Goal: Task Accomplishment & Management: Use online tool/utility

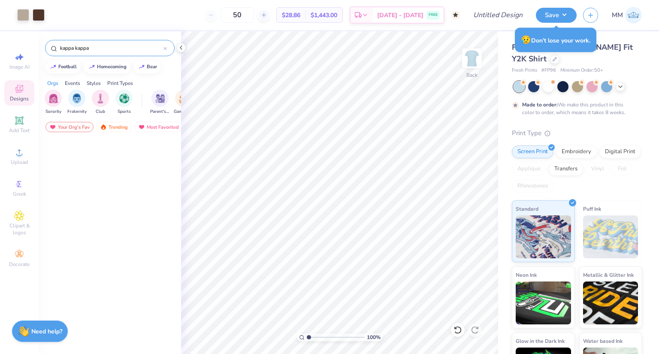
scroll to position [1631, 0]
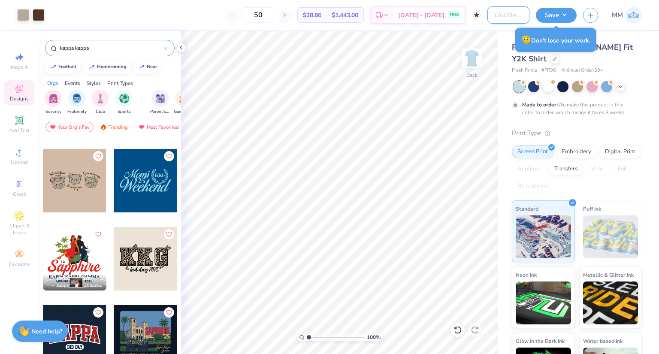
click at [504, 13] on input "Design Title" at bounding box center [509, 14] width 42 height 17
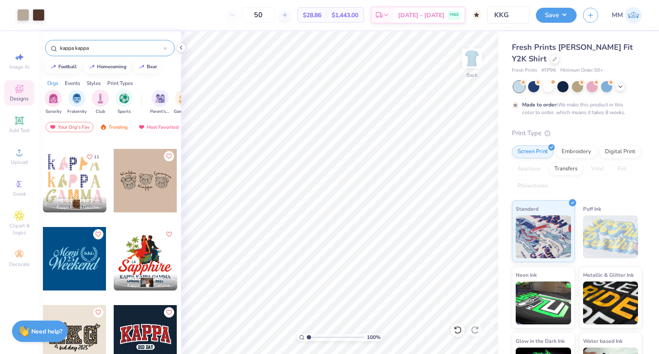
drag, startPoint x: 516, startPoint y: 24, endPoint x: 515, endPoint y: 17, distance: 7.3
click at [515, 17] on div "Design Title KKG" at bounding box center [509, 15] width 42 height 30
click at [515, 17] on input "KKG" at bounding box center [509, 14] width 42 height 17
type input "KKG Bears"
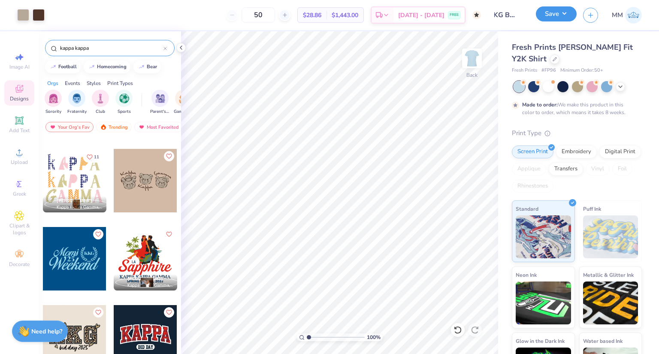
scroll to position [0, 0]
click at [567, 16] on button "Save" at bounding box center [556, 13] width 41 height 15
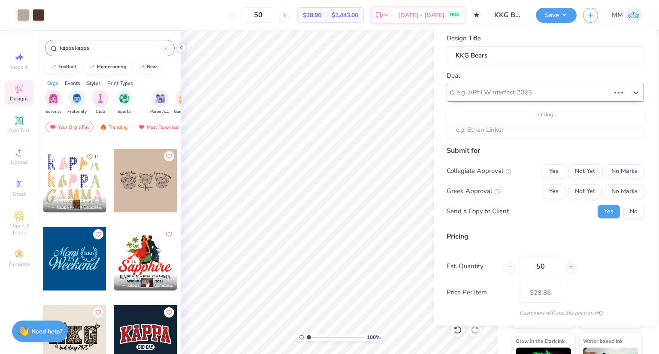
click at [539, 89] on div at bounding box center [534, 93] width 154 height 12
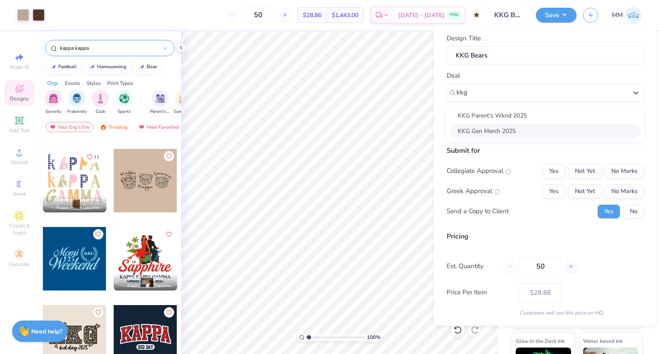
click at [511, 131] on div "KKG Gen Merch 2025" at bounding box center [545, 131] width 191 height 14
type input "kkg"
type input "[PERSON_NAME]"
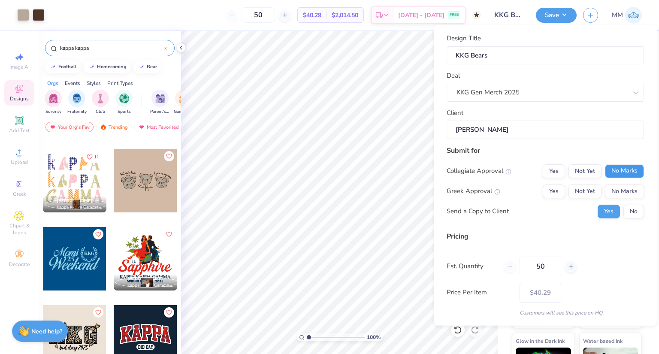
click at [610, 170] on button "No Marks" at bounding box center [624, 171] width 39 height 14
click at [551, 192] on button "Yes" at bounding box center [554, 191] width 22 height 14
type input "$34.23"
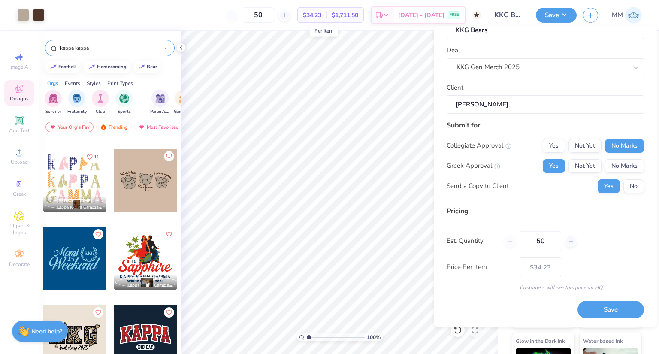
click at [322, 16] on span "$34.23" at bounding box center [312, 15] width 18 height 9
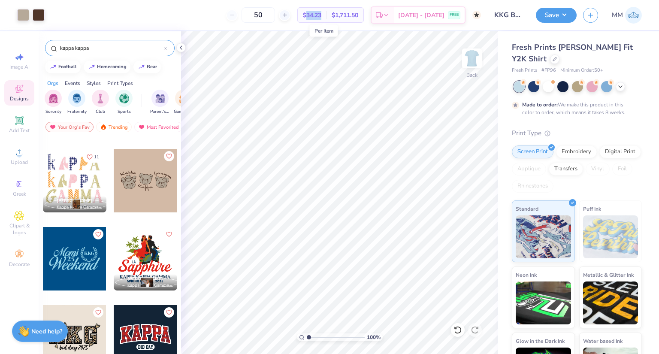
click at [322, 16] on span "$34.23" at bounding box center [312, 15] width 18 height 9
click at [565, 17] on button "Save" at bounding box center [556, 13] width 41 height 15
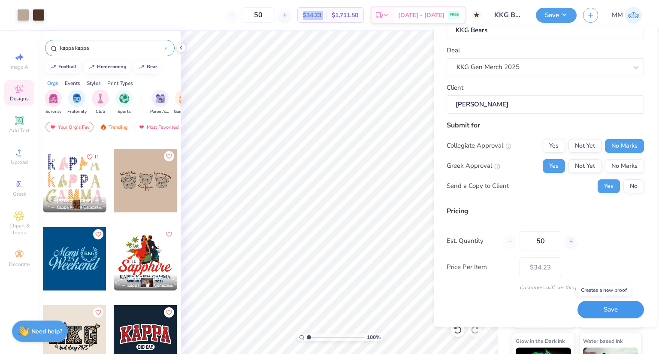
click at [606, 313] on button "Save" at bounding box center [611, 310] width 67 height 18
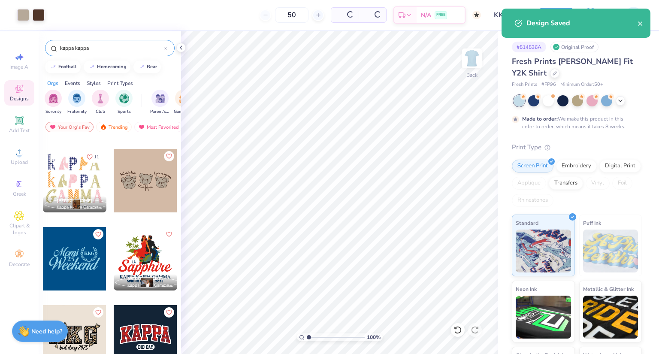
type input "– –"
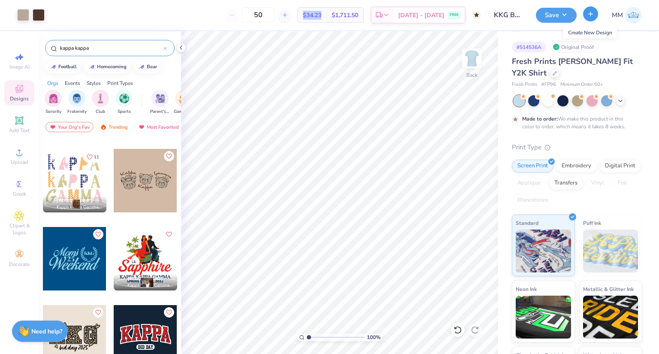
click at [590, 10] on icon "button" at bounding box center [590, 13] width 7 height 7
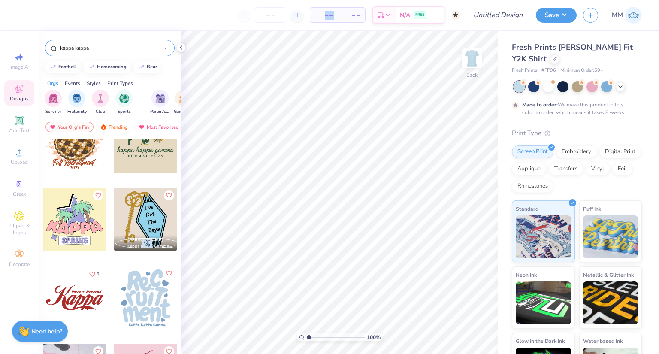
scroll to position [2218, 0]
click at [48, 97] on div "filter for Sorority" at bounding box center [53, 97] width 17 height 17
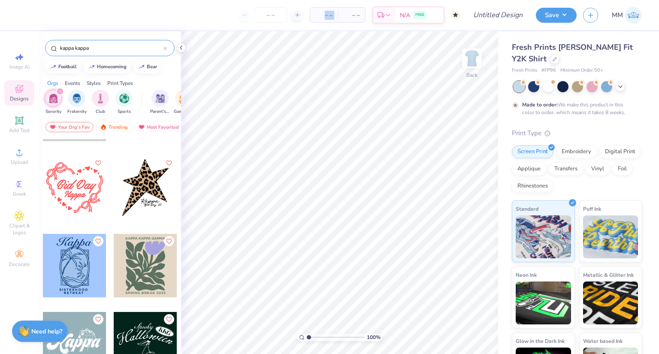
scroll to position [2640, 0]
click at [136, 170] on div at bounding box center [146, 188] width 64 height 64
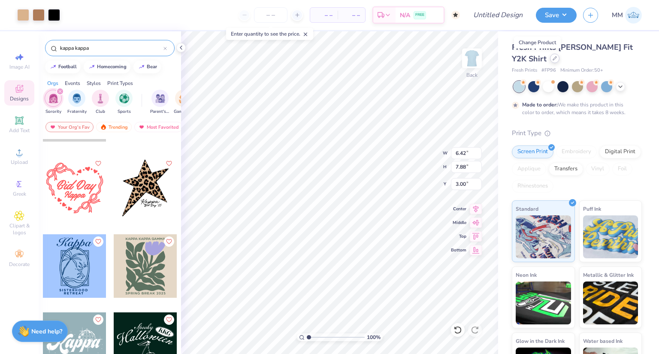
click at [550, 58] on div at bounding box center [554, 58] width 9 height 9
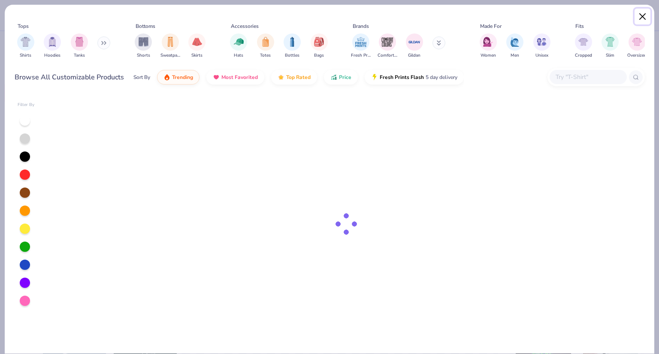
click at [642, 12] on button "Close" at bounding box center [643, 17] width 16 height 16
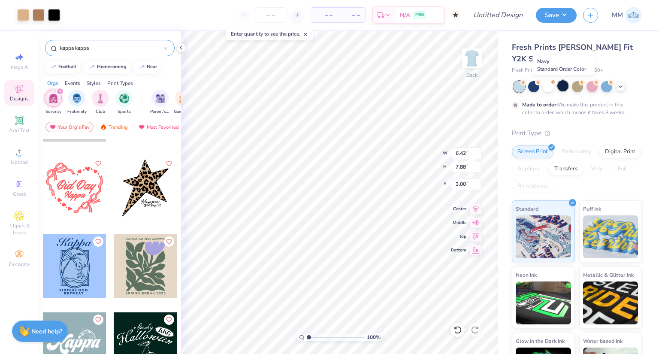
click at [561, 87] on div at bounding box center [563, 85] width 11 height 11
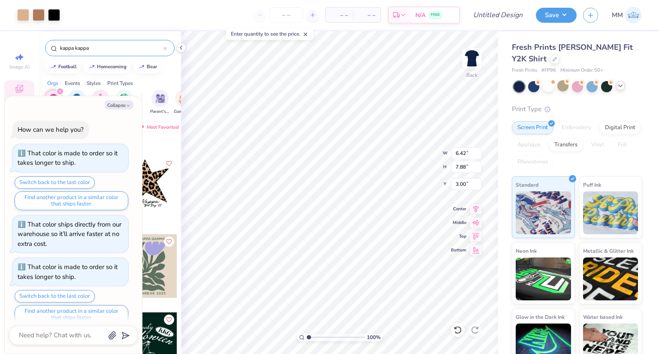
scroll to position [166, 0]
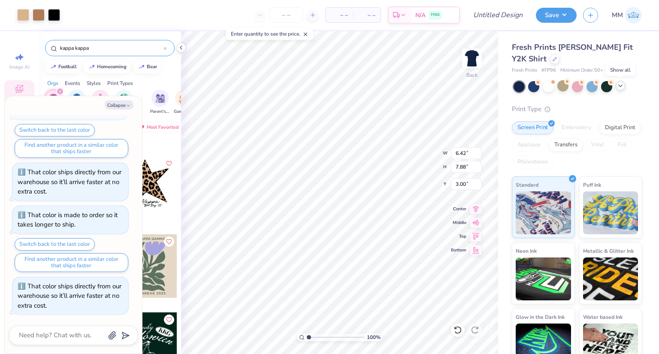
click at [625, 87] on div at bounding box center [620, 85] width 9 height 9
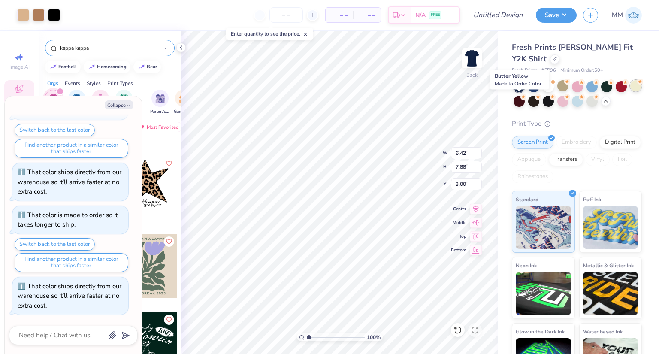
click at [631, 91] on div at bounding box center [636, 85] width 11 height 11
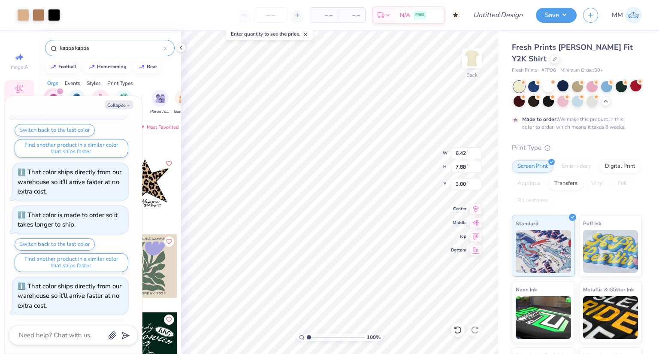
scroll to position [237, 0]
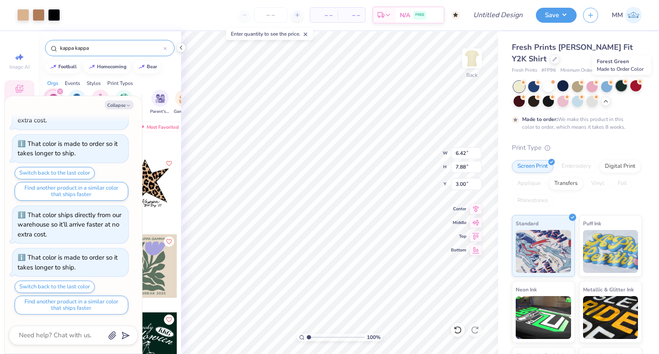
click at [622, 85] on div at bounding box center [621, 85] width 11 height 11
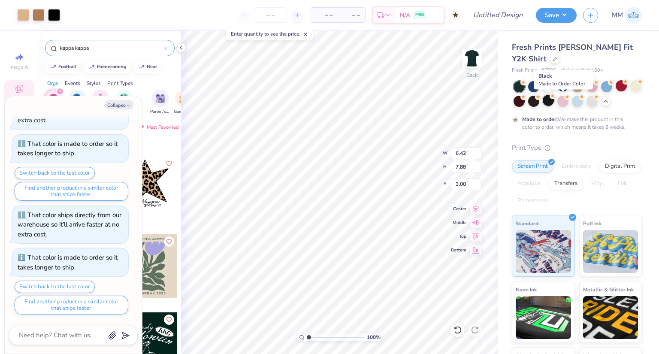
click at [554, 101] on div at bounding box center [548, 100] width 11 height 11
click at [54, 15] on div at bounding box center [54, 14] width 12 height 12
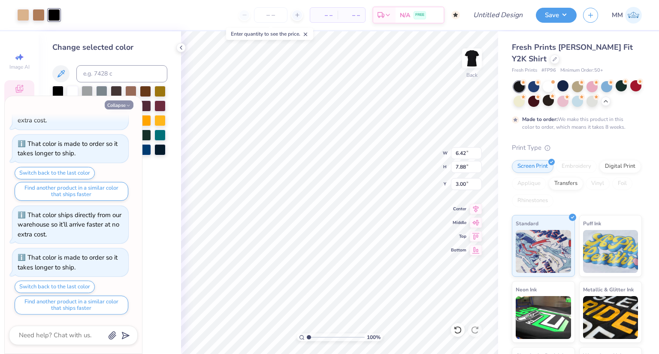
click at [128, 103] on icon "button" at bounding box center [128, 105] width 5 height 5
type textarea "x"
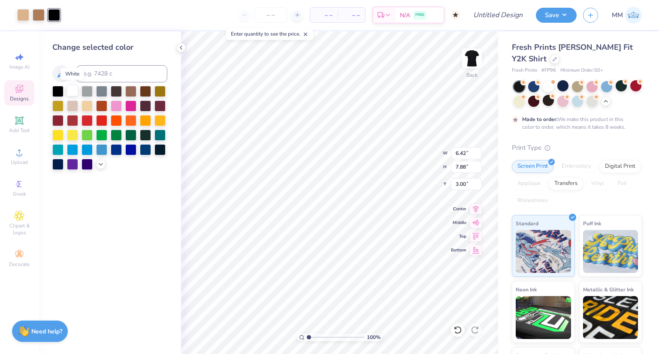
click at [71, 91] on div at bounding box center [72, 90] width 11 height 11
click at [456, 327] on icon at bounding box center [458, 330] width 9 height 9
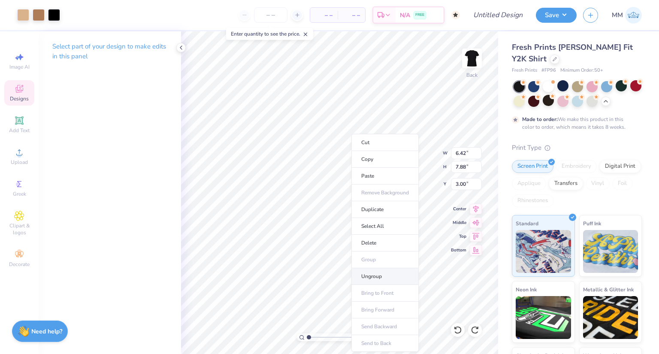
click at [378, 280] on li "Ungroup" at bounding box center [385, 276] width 67 height 17
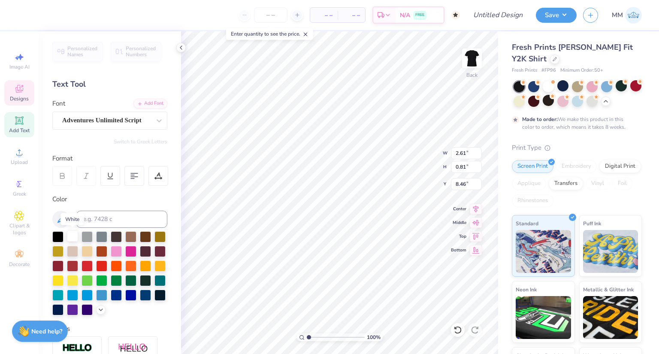
click at [68, 239] on div at bounding box center [72, 236] width 11 height 11
click at [74, 233] on div at bounding box center [72, 236] width 11 height 11
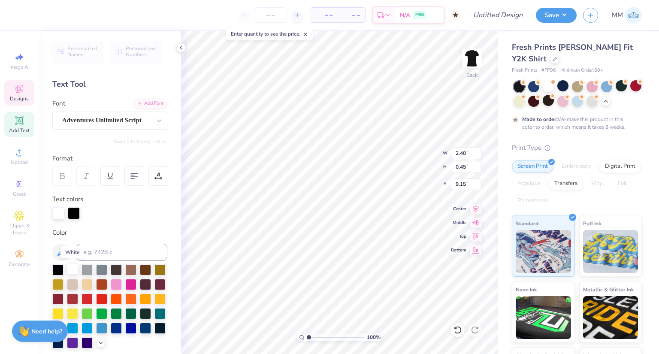
click at [74, 267] on div at bounding box center [72, 269] width 11 height 11
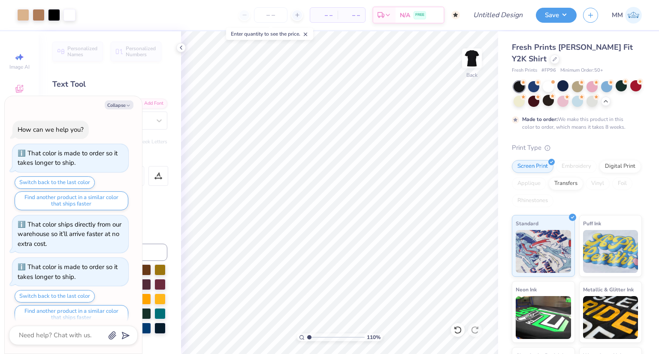
type input "1.09973386548203"
type textarea "x"
type input "1.09973386548203"
type textarea "x"
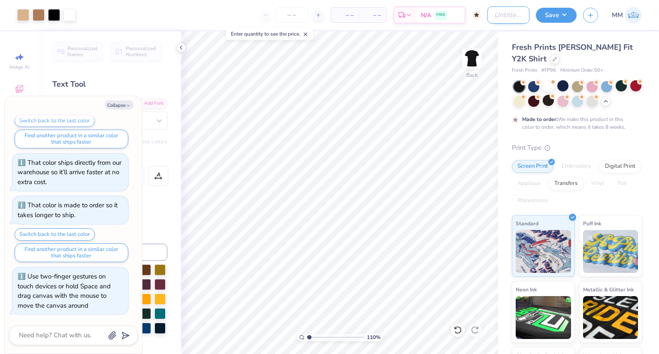
click at [514, 12] on input "Design Title" at bounding box center [509, 14] width 42 height 17
type input "k"
type input "1.09973386548203"
type textarea "x"
type input "kk"
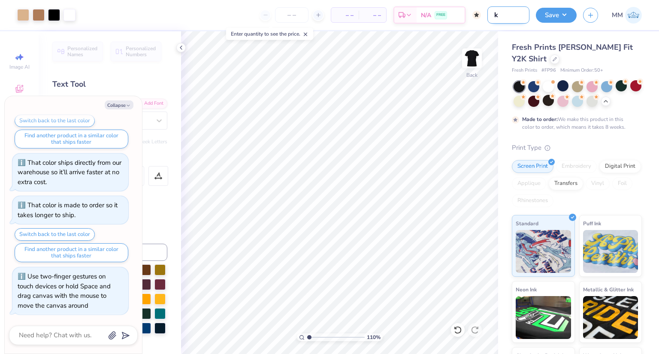
type input "1.09973386548203"
type textarea "x"
type input "kkg"
type input "1.09973386548203"
type textarea "x"
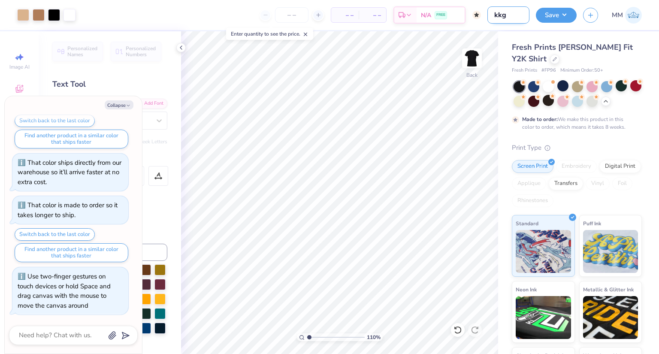
type input "kkg"
type input "1.09973386548203"
type textarea "x"
type input "kkg b"
type input "1.09973386548203"
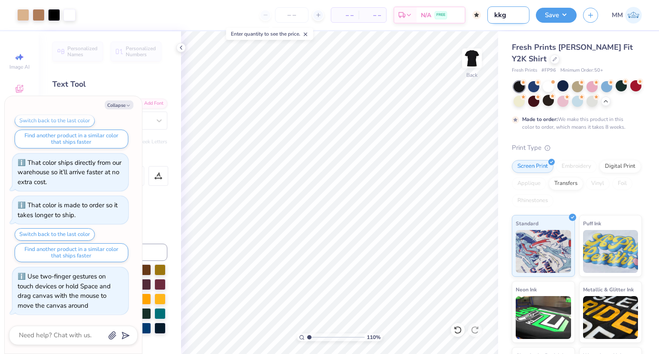
type textarea "x"
type input "kkg bi"
type input "1.09973386548203"
type textarea "x"
type input "kkg b"
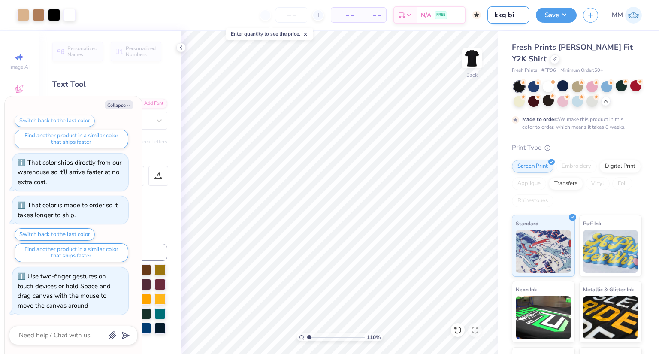
type input "1.09973386548203"
type textarea "x"
type input "kkg"
type input "1.09973386548203"
type textarea "x"
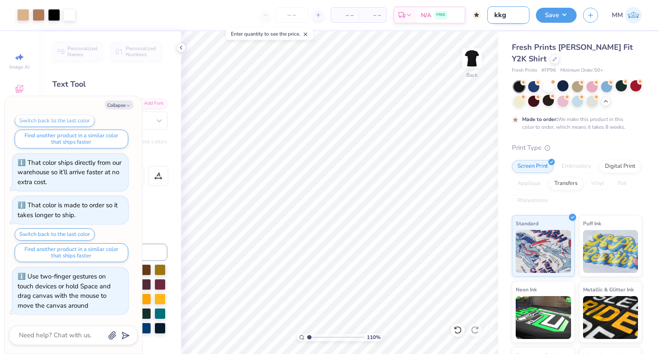
type input "kkg c"
type input "1.09973386548203"
type textarea "x"
type input "kkg ch"
type input "1.09973386548203"
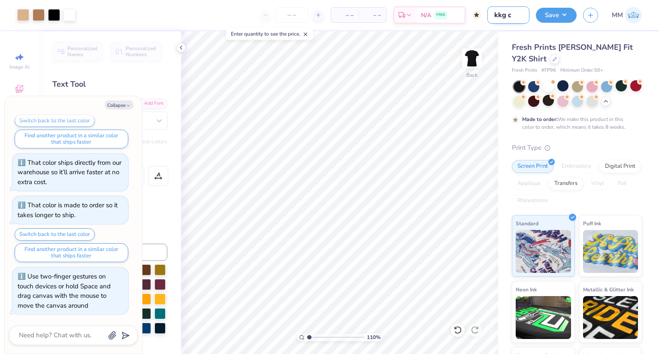
type textarea "x"
type input "kkg che"
type input "1.09973386548203"
type textarea "x"
type input "kkg chee"
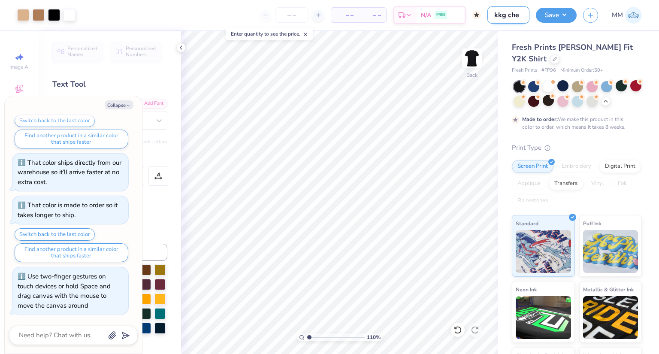
type input "1.09973386548203"
type textarea "x"
type input "kkg cheet"
type input "1.09973386548203"
type textarea "x"
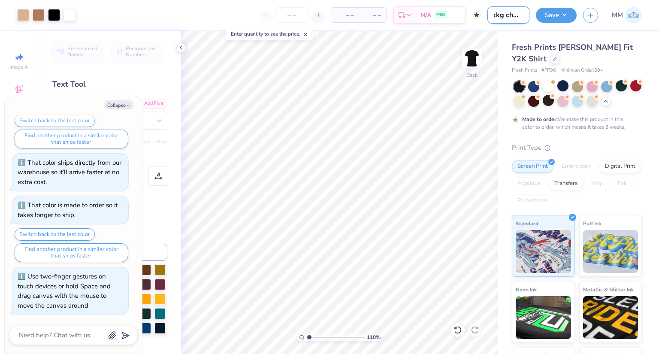
type input "kkg cheeta"
type input "1.09973386548203"
type textarea "x"
type input "kkg cheetah"
type input "1.09973386548203"
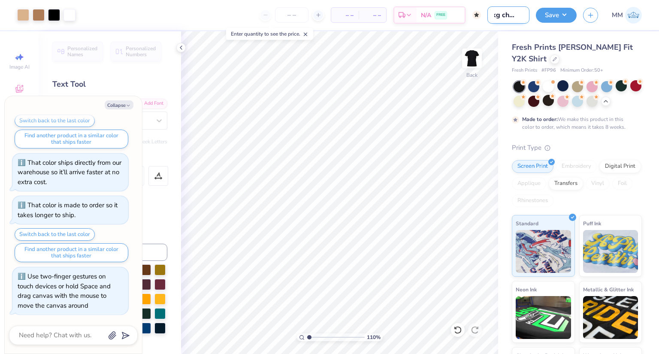
type textarea "x"
type input "kkg cheetah"
type input "1.09973386548203"
type textarea "x"
type input "kkg cheetah s"
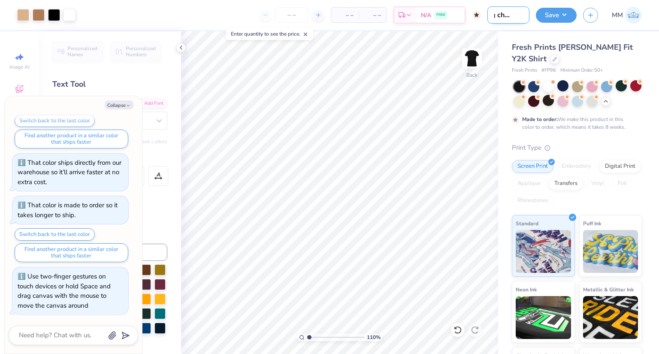
type input "1.09973386548203"
type textarea "x"
type input "kkg cheetah st"
type input "1.09973386548203"
type textarea "x"
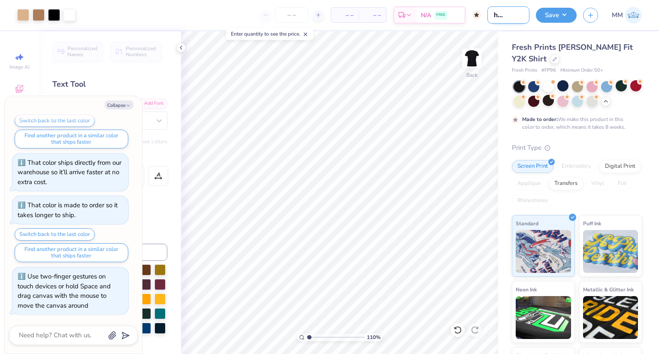
type input "kkg cheetah sta"
type input "1.09973386548203"
type textarea "x"
type input "kkg cheetah star"
type input "1.09973386548203"
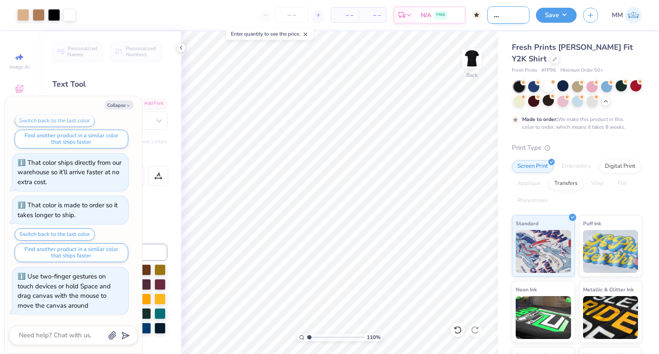
type textarea "x"
type input "kkg cheetah star"
click at [562, 16] on button "Save" at bounding box center [556, 13] width 41 height 15
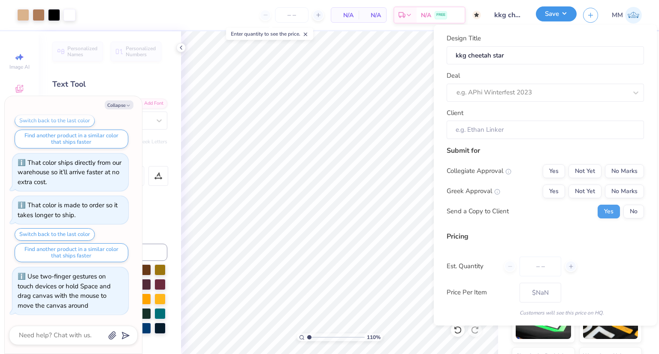
type input "1.09973386548203"
type textarea "x"
type input "0"
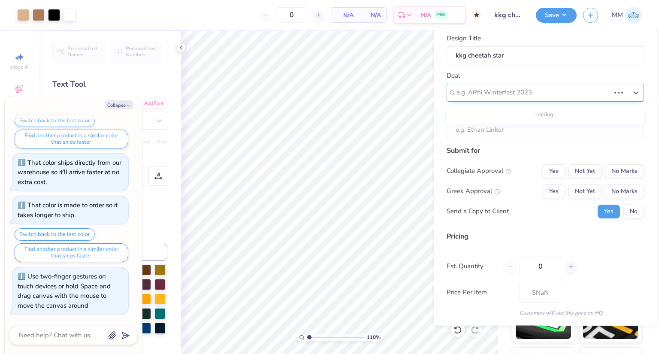
click at [591, 99] on div "e.g. APhi Winterfest 2023" at bounding box center [545, 92] width 197 height 18
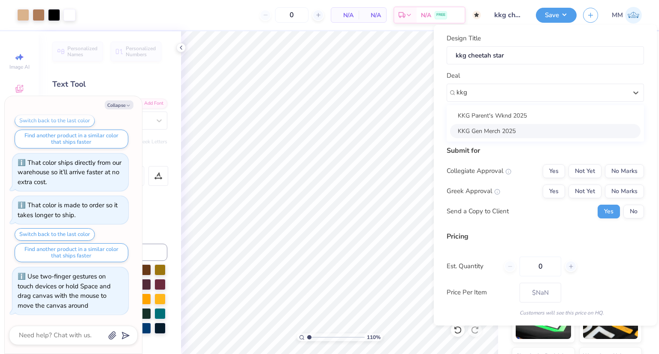
click at [509, 136] on div "KKG Gen Merch 2025" at bounding box center [545, 131] width 191 height 14
type input "kkg"
type input "1.09973386548203"
type textarea "x"
type input "[PERSON_NAME]"
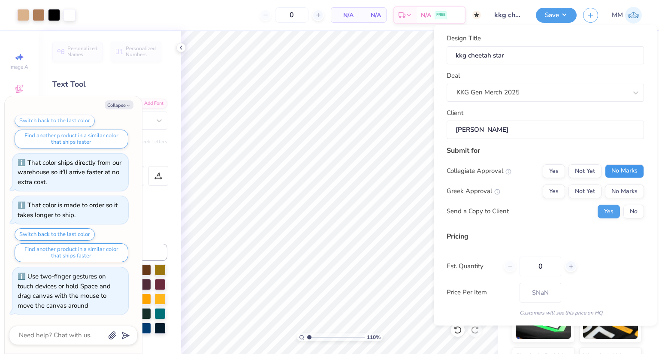
click at [611, 168] on button "No Marks" at bounding box center [624, 171] width 39 height 14
drag, startPoint x: 556, startPoint y: 184, endPoint x: 556, endPoint y: 189, distance: 5.6
click at [556, 189] on div "Collegiate Approval Yes Not Yet No Marks Greek Approval Yes Not Yet No Marks Se…" at bounding box center [545, 191] width 197 height 54
click at [556, 189] on button "Yes" at bounding box center [554, 191] width 22 height 14
click at [548, 266] on input "0" at bounding box center [541, 266] width 42 height 20
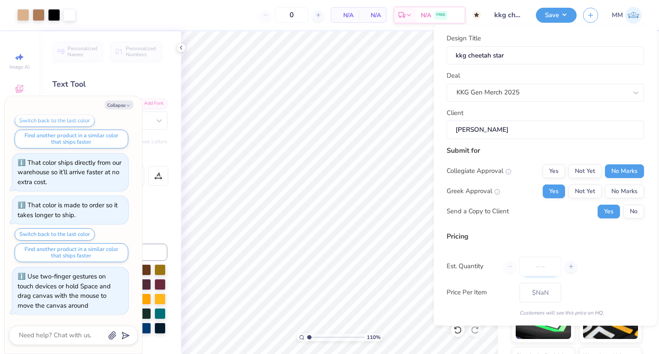
type input "5"
type input "50"
type input "$37.84"
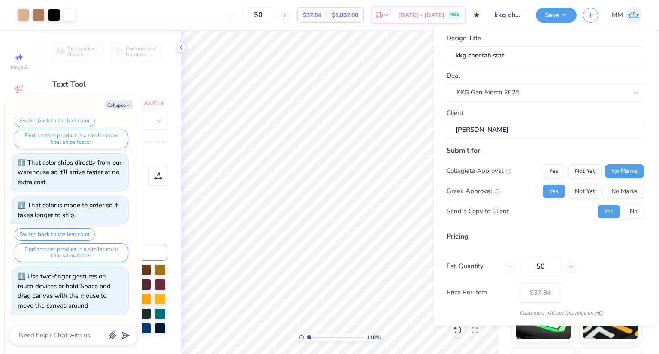
type input "50"
click at [468, 240] on div "Pricing" at bounding box center [545, 236] width 197 height 10
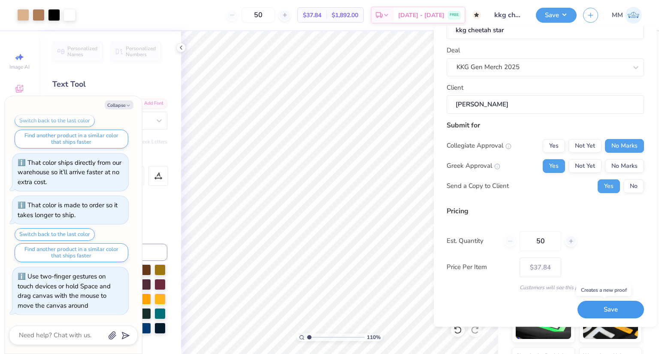
click at [619, 308] on button "Save" at bounding box center [611, 310] width 67 height 18
type input "$37.84"
click at [128, 109] on button "Collapse" at bounding box center [119, 104] width 29 height 9
type textarea "x"
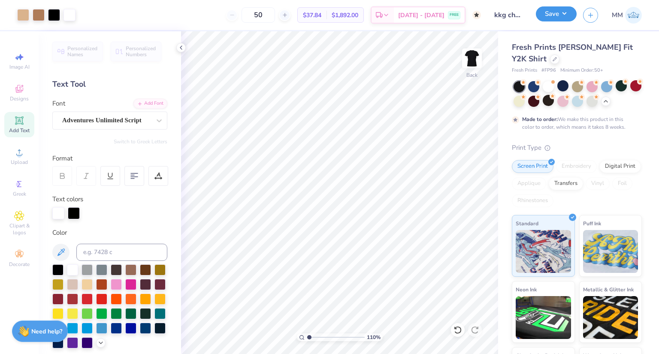
click at [571, 11] on button "Save" at bounding box center [556, 13] width 41 height 15
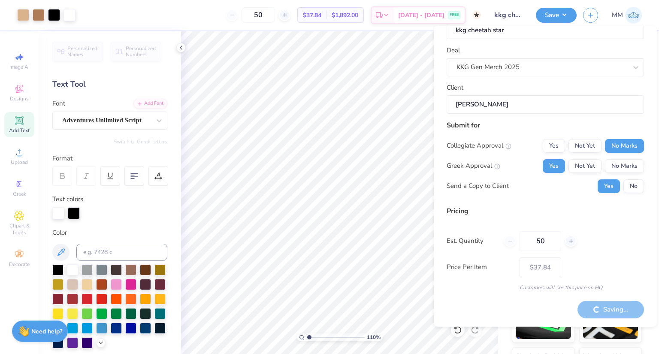
type input "1.09973386548203"
type input "$31.91"
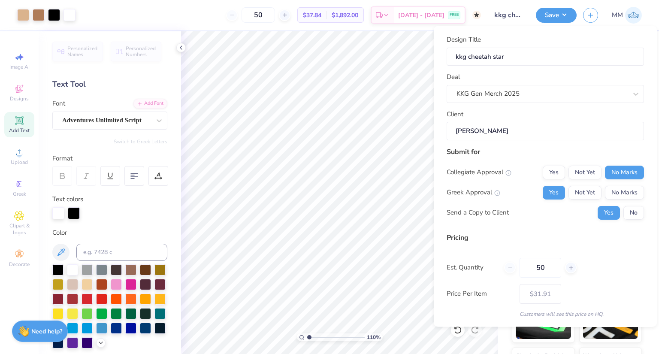
type input "1.09973386548203"
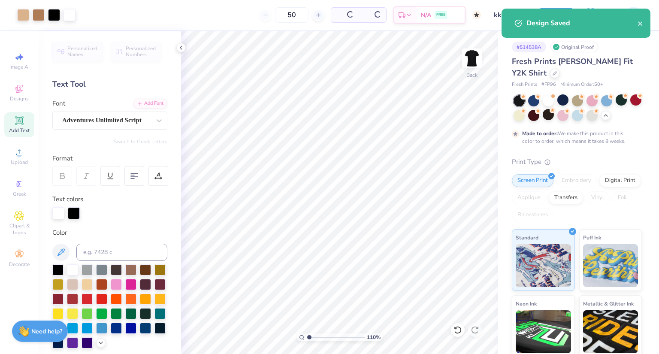
type input "$37.84"
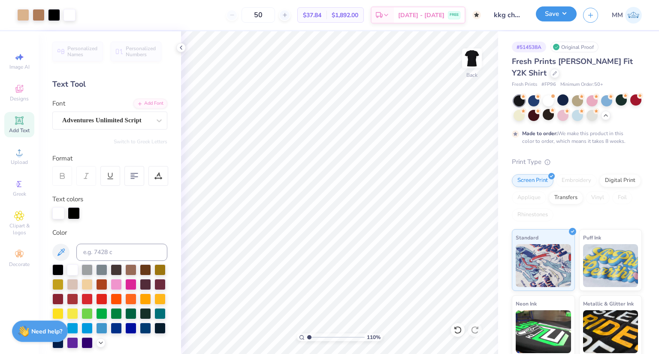
click at [565, 17] on button "Save" at bounding box center [556, 13] width 41 height 15
type input "1.09973386548203"
click at [592, 9] on button "button" at bounding box center [590, 13] width 15 height 15
type input "1.09973386548203"
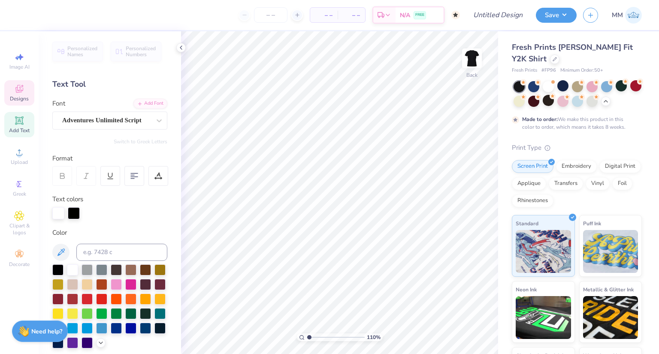
click at [24, 93] on icon at bounding box center [19, 89] width 10 height 10
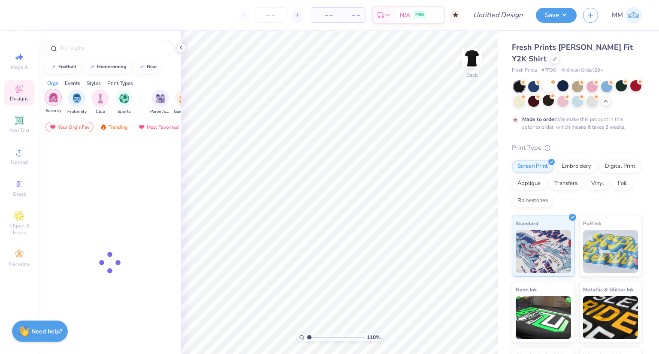
click at [50, 96] on img "filter for Sorority" at bounding box center [54, 98] width 10 height 10
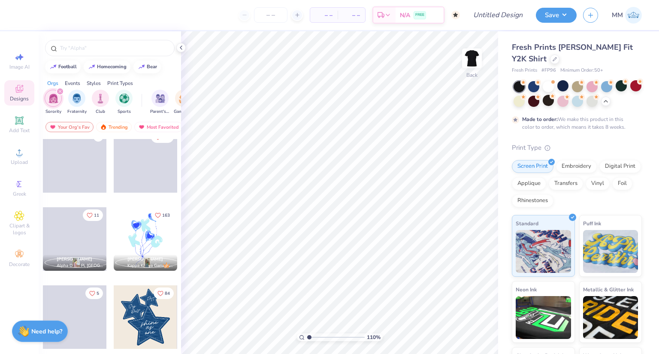
scroll to position [665, 0]
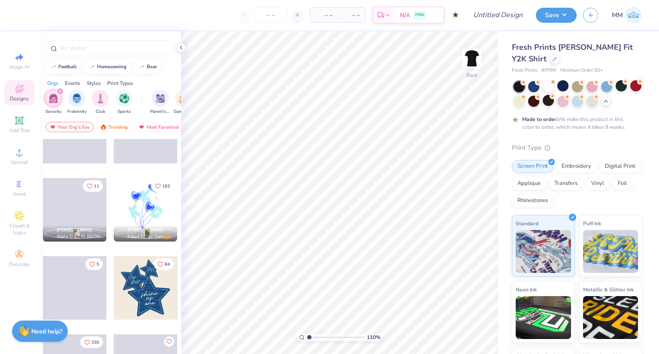
click at [149, 289] on div at bounding box center [146, 288] width 64 height 64
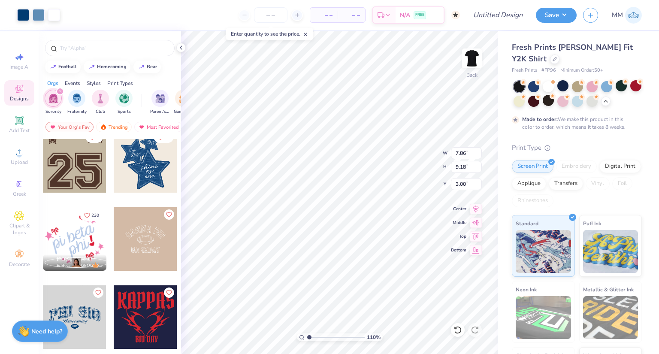
scroll to position [855, 0]
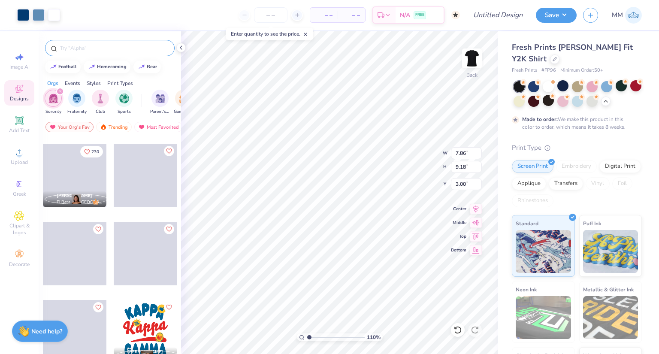
click at [118, 51] on input "text" at bounding box center [114, 48] width 110 height 9
type input "1.09973386548203"
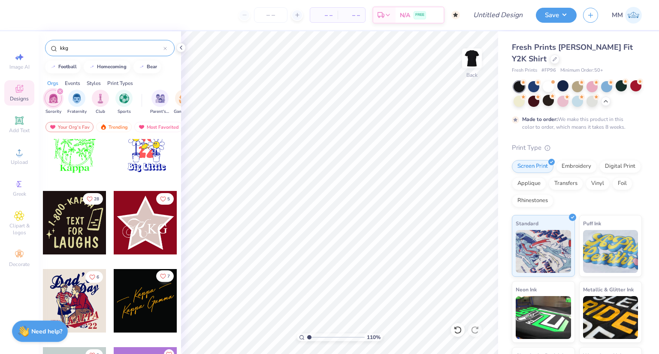
scroll to position [9438, 0]
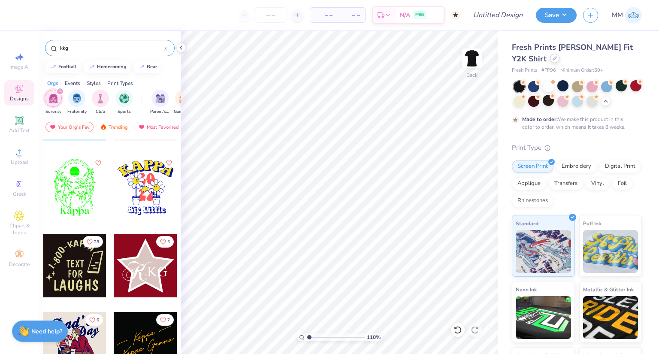
type input "kkg"
click at [553, 59] on icon at bounding box center [555, 58] width 4 height 4
type input "1.09973386548203"
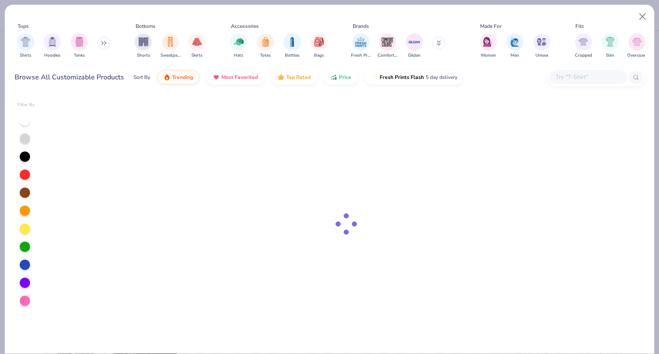
click at [586, 75] on input "text" at bounding box center [588, 77] width 66 height 10
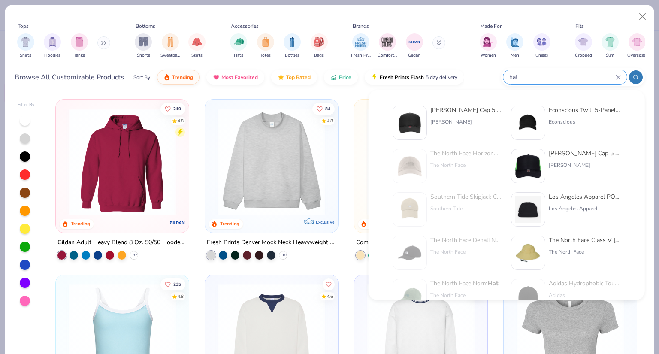
click at [635, 75] on icon at bounding box center [636, 77] width 6 height 6
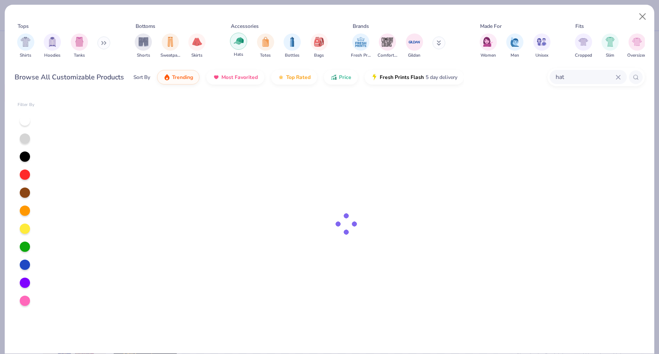
type input "hat"
click at [233, 38] on div "filter for Hats" at bounding box center [238, 41] width 17 height 17
click at [622, 77] on div "hat" at bounding box center [588, 77] width 77 height 14
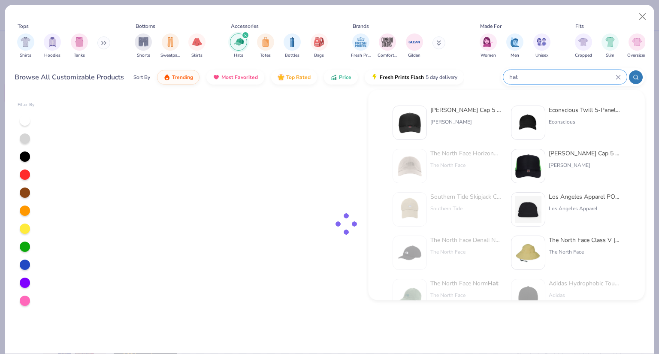
click at [618, 77] on icon at bounding box center [619, 77] width 4 height 4
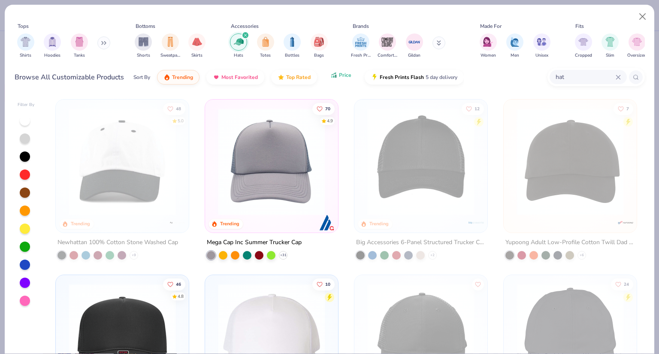
click at [339, 76] on span "Price" at bounding box center [345, 75] width 12 height 7
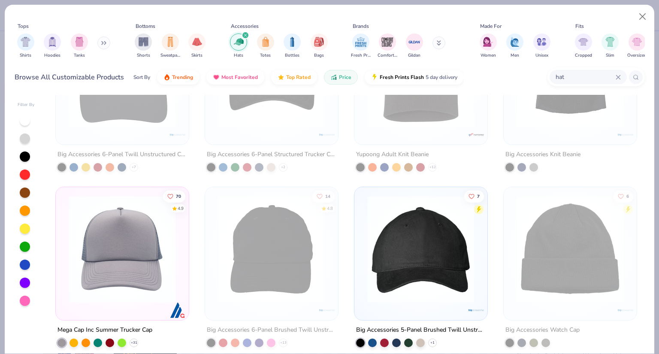
scroll to position [129, 0]
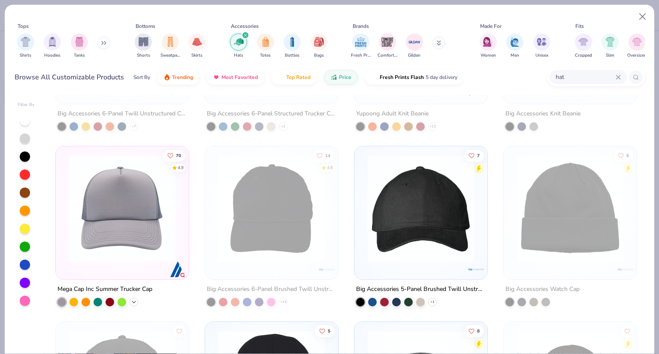
click at [131, 298] on icon at bounding box center [134, 301] width 7 height 7
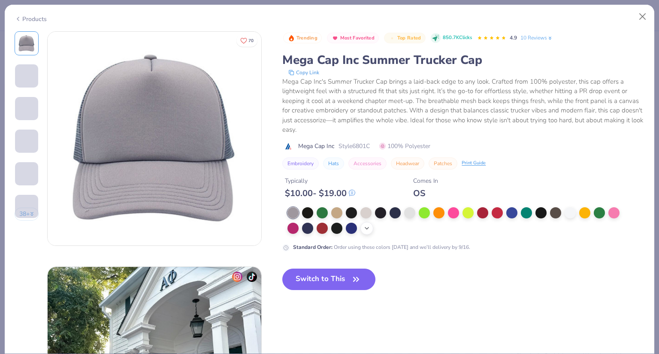
click at [369, 230] on icon at bounding box center [367, 228] width 7 height 7
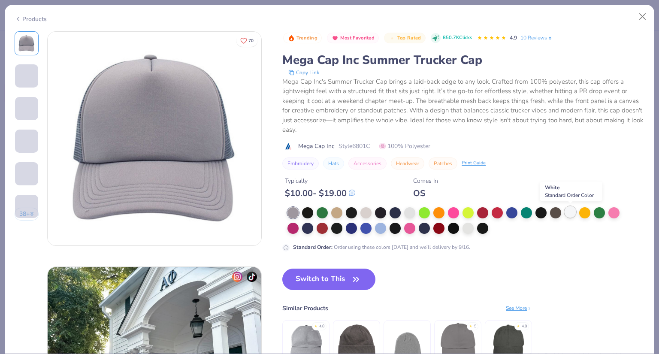
click at [574, 216] on div at bounding box center [570, 212] width 11 height 11
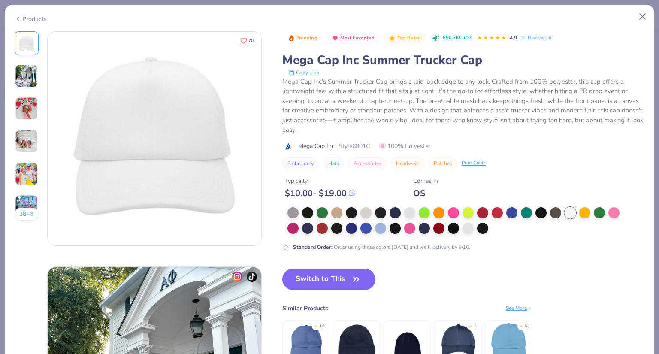
drag, startPoint x: 336, startPoint y: 284, endPoint x: 324, endPoint y: 273, distance: 15.8
click at [336, 283] on button "Switch to This" at bounding box center [328, 279] width 93 height 21
type input "1.09973386548203"
type input "12"
type input "1.09973386548203"
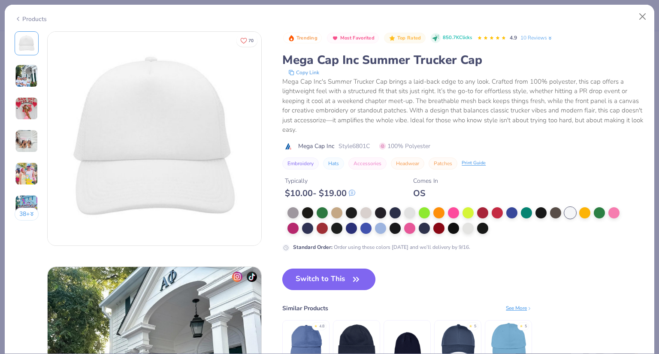
type textarea "x"
type input "1.09973386548203"
type textarea "x"
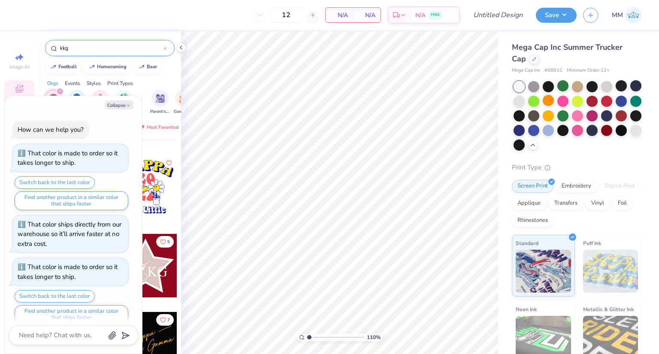
type input "1.09973386548203"
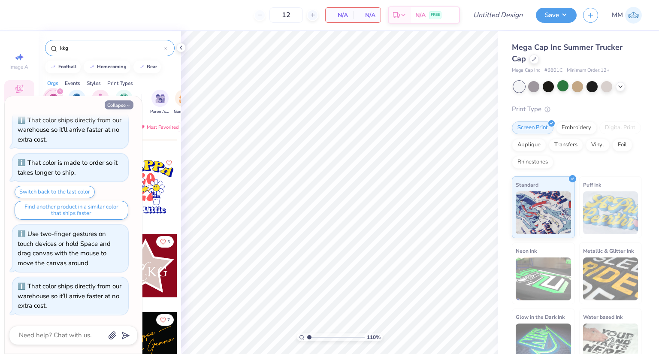
click at [126, 107] on icon "button" at bounding box center [128, 105] width 5 height 5
type textarea "x"
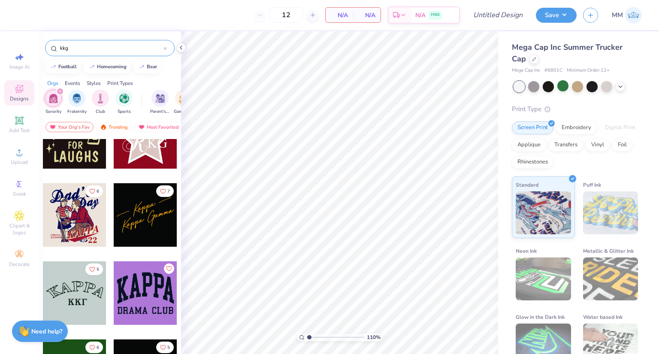
scroll to position [9696, 0]
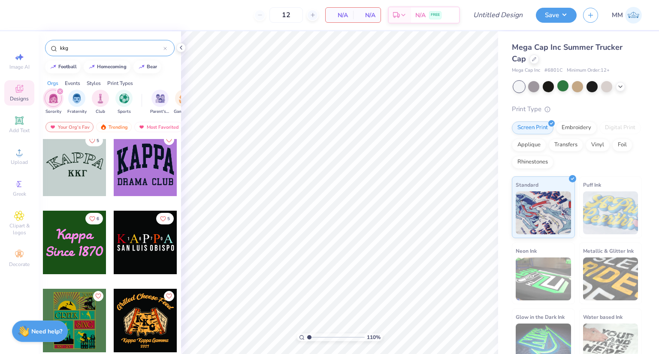
click at [82, 184] on div at bounding box center [75, 165] width 64 height 64
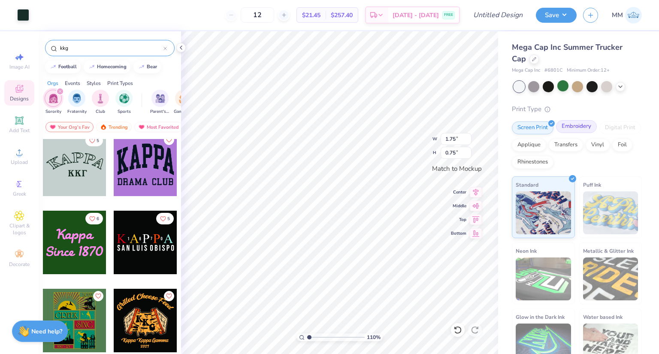
click at [583, 126] on div "Embroidery" at bounding box center [576, 126] width 41 height 13
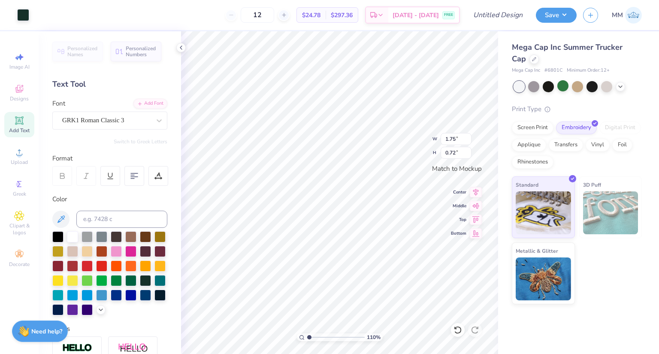
type input "1.09973386548203"
type input "4.49"
type input "1.85"
click at [471, 188] on icon at bounding box center [476, 191] width 12 height 10
click at [474, 189] on icon at bounding box center [476, 191] width 12 height 10
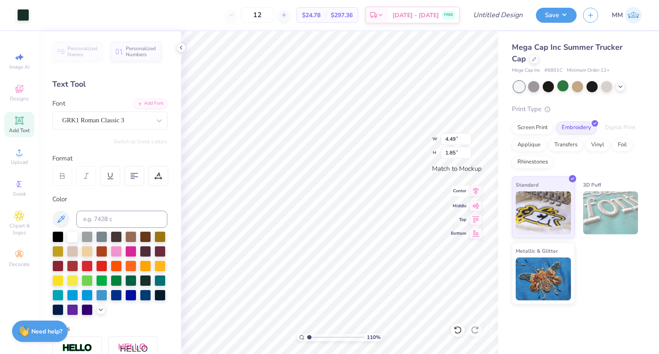
click at [475, 192] on icon at bounding box center [476, 191] width 12 height 10
click at [19, 15] on div at bounding box center [23, 14] width 12 height 12
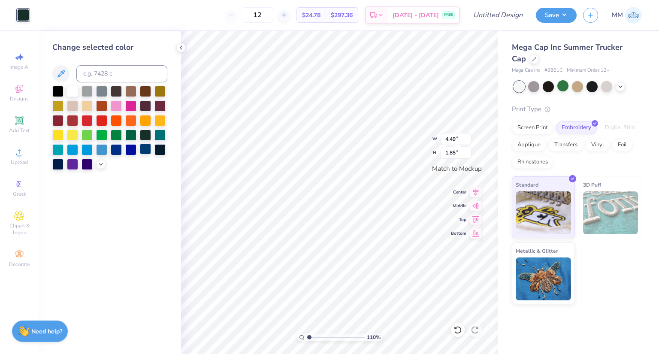
click at [143, 151] on div at bounding box center [145, 148] width 11 height 11
type input "1.09973386548203"
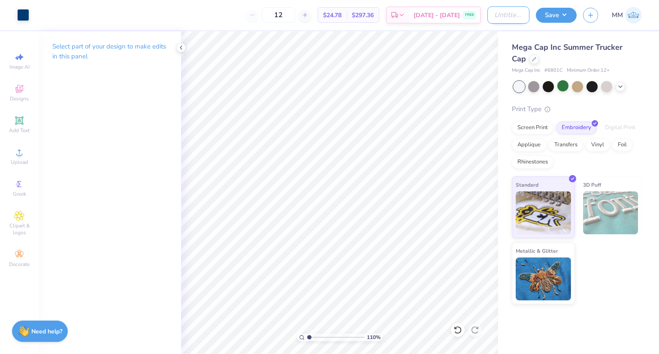
click at [501, 14] on input "Design Title" at bounding box center [509, 14] width 42 height 17
type input "K"
type input "1.09973386548203"
type input "KK"
type input "1.09973386548203"
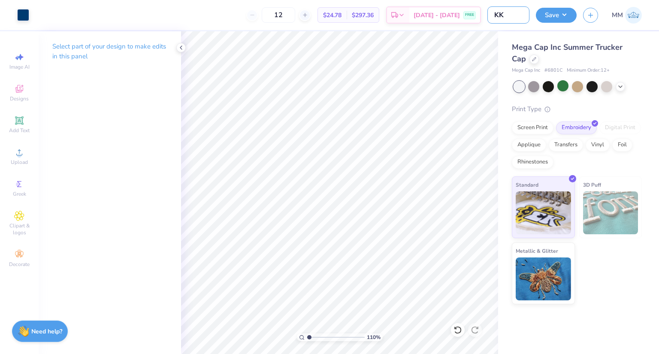
type input "KKG"
type input "1.09973386548203"
type input "KKG"
type input "1.09973386548203"
type input "KKG h"
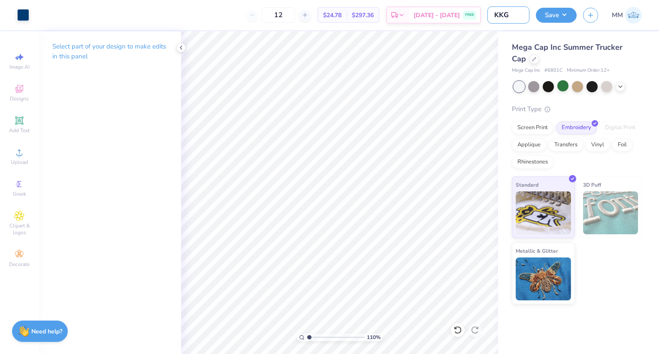
type input "1.09973386548203"
type input "KKG ha"
type input "1.09973386548203"
type input "KKG hat"
type input "1.09973386548203"
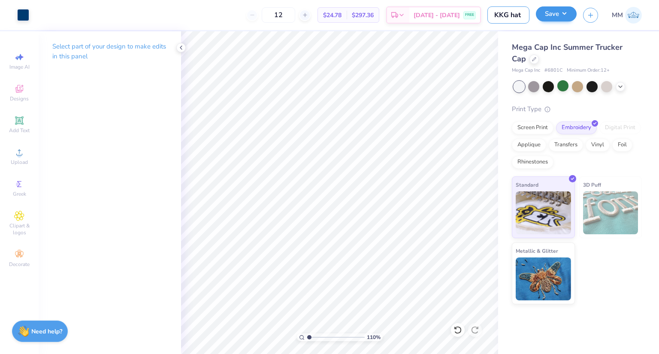
type input "KKG hat"
click at [557, 10] on button "Save" at bounding box center [556, 13] width 41 height 15
type input "1.09973386548203"
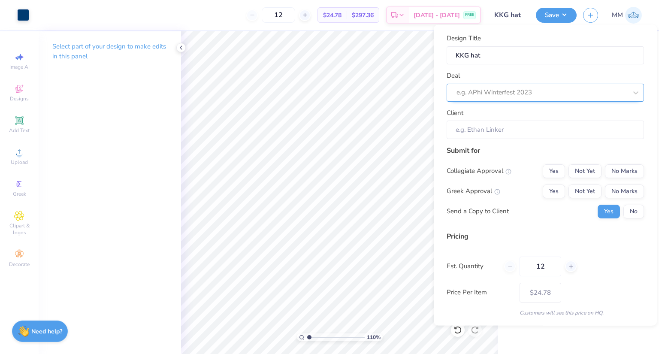
click at [516, 93] on div at bounding box center [542, 93] width 171 height 12
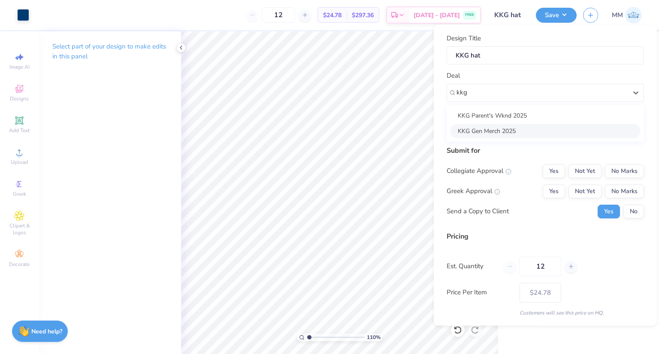
click at [506, 131] on div "KKG Gen Merch 2025" at bounding box center [545, 131] width 191 height 14
type input "kkg"
type input "1.09973386548203"
type input "[PERSON_NAME]"
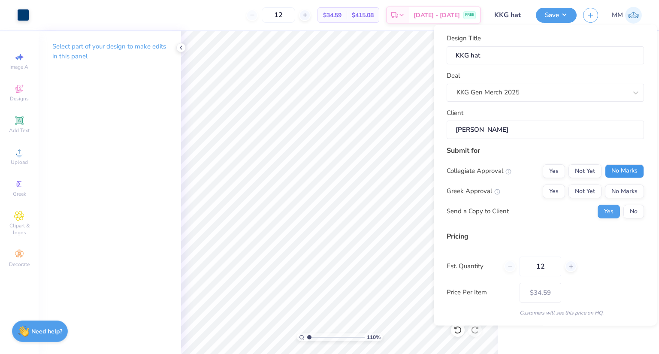
click at [621, 170] on button "No Marks" at bounding box center [624, 171] width 39 height 14
click at [553, 188] on button "Yes" at bounding box center [554, 191] width 22 height 14
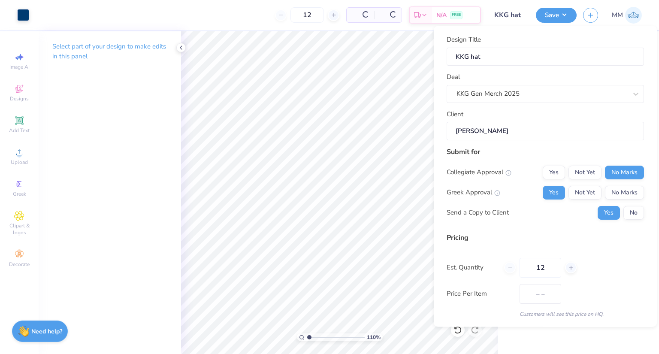
scroll to position [26, 0]
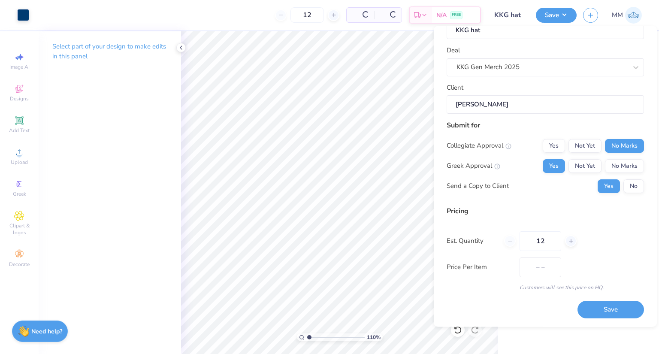
type input "$29.39"
click at [574, 242] on div at bounding box center [571, 242] width 12 height 12
type input "14"
click at [555, 245] on input "14" at bounding box center [541, 241] width 42 height 20
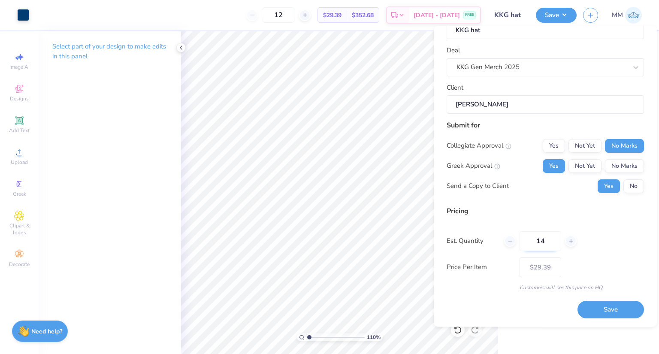
type input "14"
type input "$27.39"
type input "1"
type input "0"
type input "02"
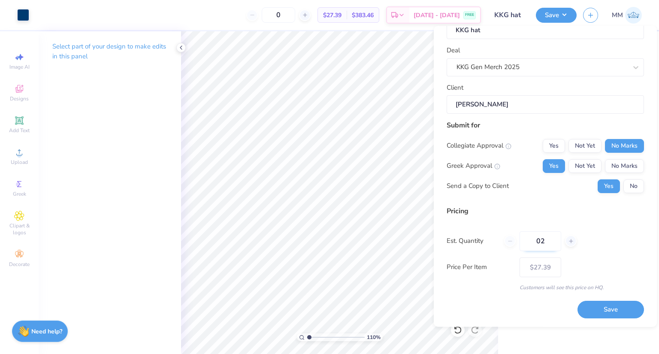
type input "2"
type input "036"
type input "36"
click at [574, 228] on div "Pricing Est. Quantity 036 Price Per Item $19.76 Customers will see this price o…" at bounding box center [545, 248] width 197 height 85
click at [605, 312] on button "Save" at bounding box center [611, 310] width 67 height 18
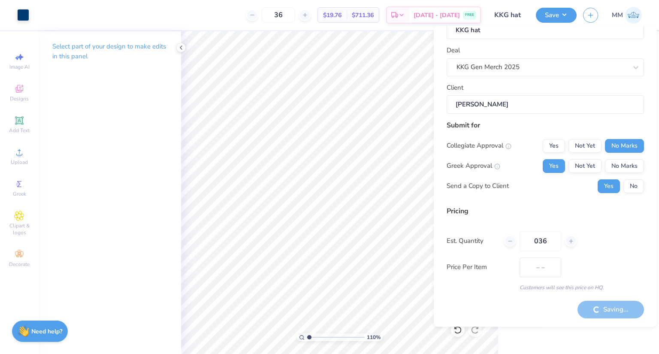
type input "$19.76"
type input "1.09973386548203"
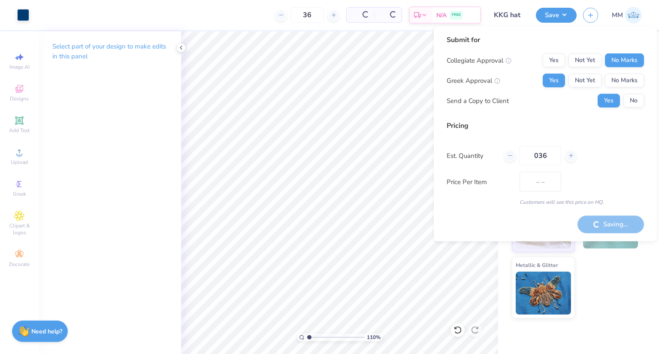
type input "$16.66"
type input "1.09973386548203"
type input "– –"
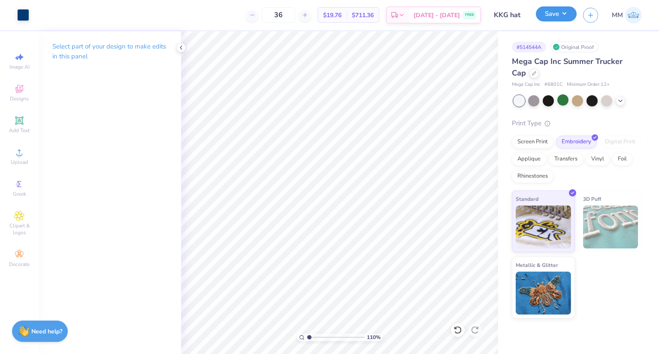
click at [572, 16] on button "Save" at bounding box center [556, 13] width 41 height 15
type input "1.09973386548203"
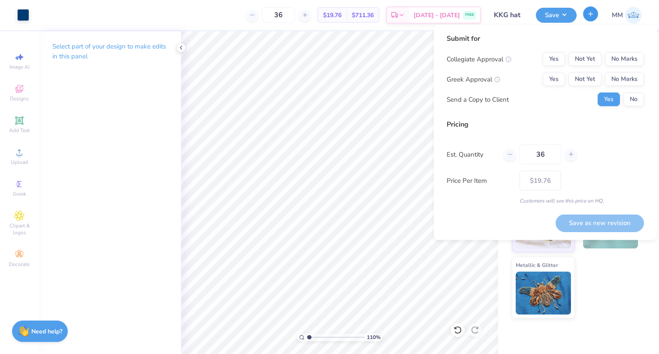
click at [595, 12] on button "button" at bounding box center [590, 13] width 15 height 15
type input "1.09973386548203"
type input "– –"
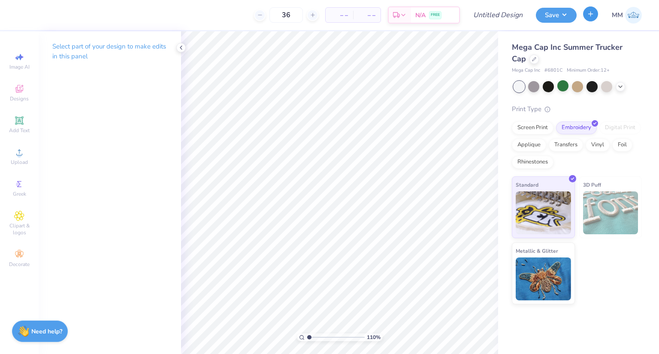
type input "$NaN"
click at [530, 58] on div at bounding box center [534, 58] width 9 height 9
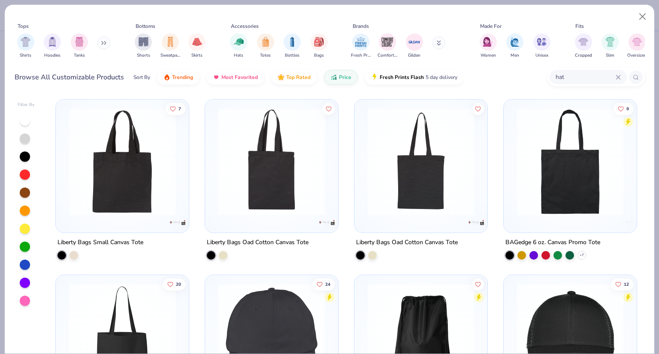
click at [103, 41] on button at bounding box center [103, 42] width 13 height 13
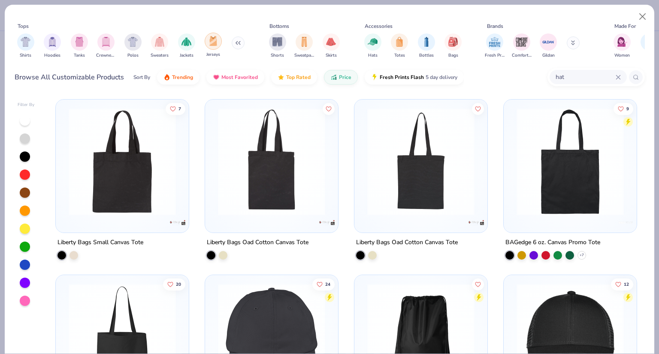
click at [214, 43] on img "filter for Jerseys" at bounding box center [213, 41] width 9 height 10
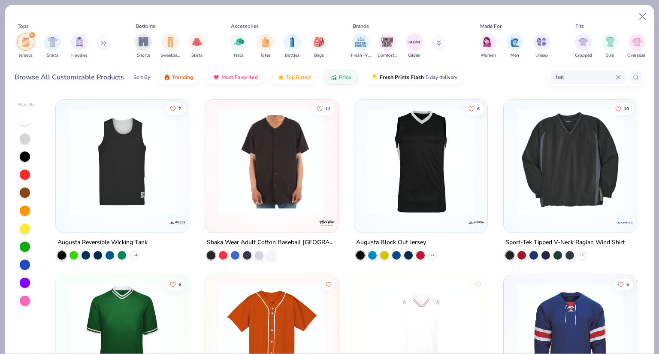
click at [105, 42] on icon at bounding box center [103, 43] width 5 height 4
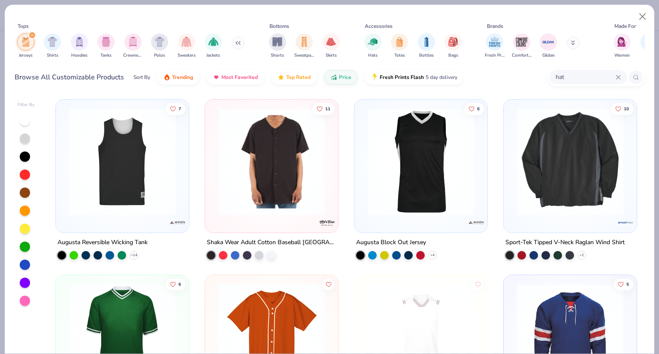
click at [30, 33] on div "filter for Jerseys" at bounding box center [32, 35] width 8 height 8
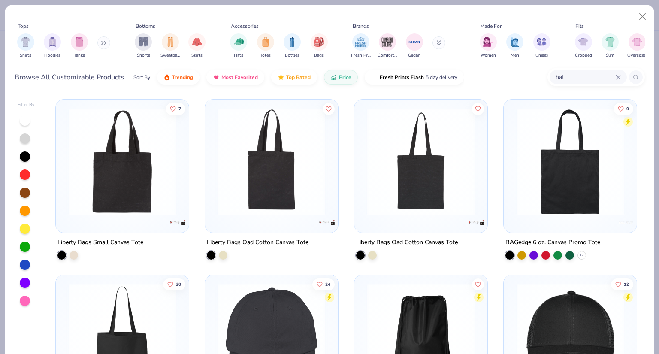
click at [100, 39] on button at bounding box center [103, 42] width 13 height 13
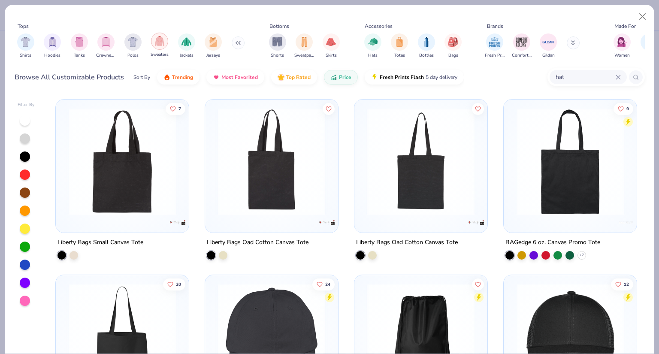
click at [153, 40] on div "filter for Sweaters" at bounding box center [159, 41] width 17 height 17
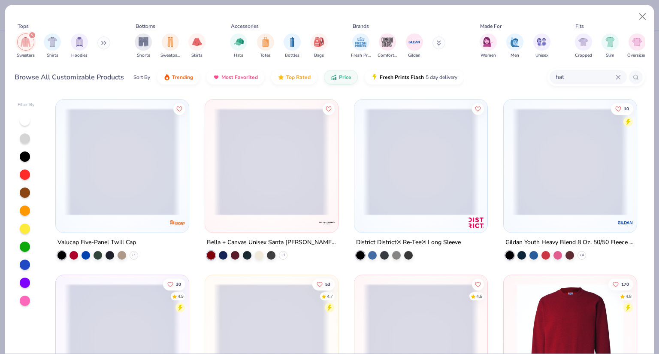
click at [96, 45] on div "Sweaters Shirts Hoodies" at bounding box center [64, 46] width 99 height 32
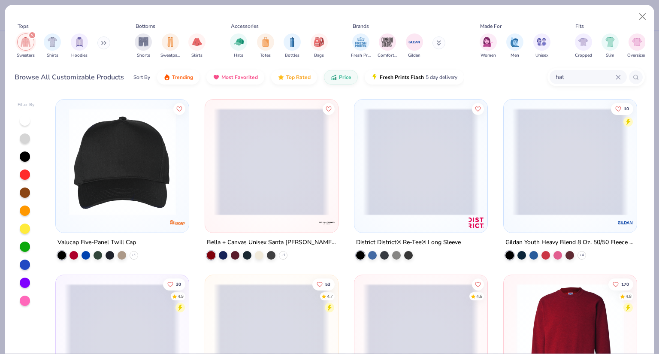
click at [103, 42] on icon at bounding box center [102, 43] width 1 height 3
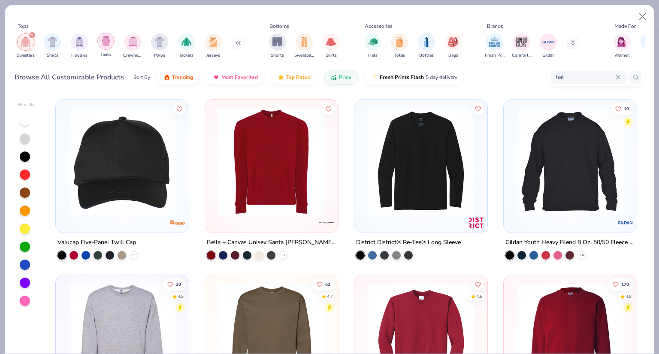
click at [106, 44] on img "filter for Tanks" at bounding box center [105, 41] width 9 height 10
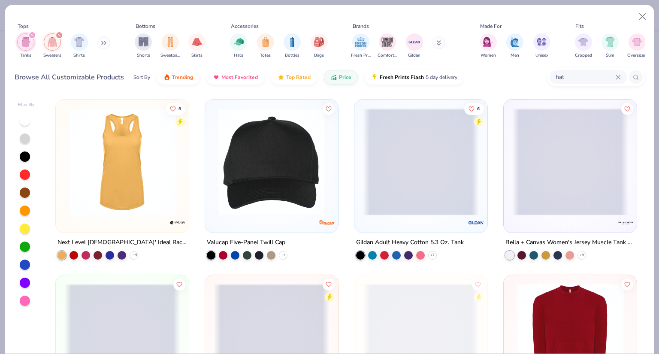
click at [60, 34] on icon "filter for Sweaters" at bounding box center [59, 34] width 3 height 3
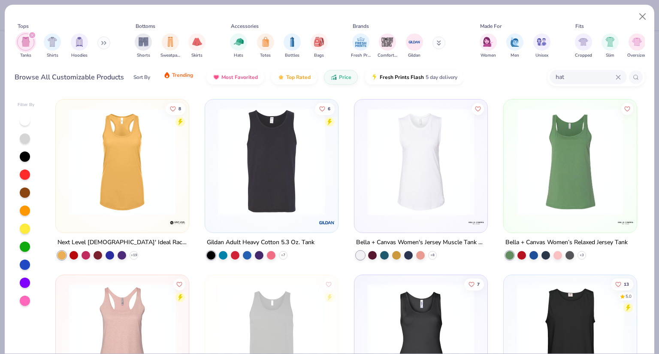
click at [186, 79] on button "Trending" at bounding box center [178, 75] width 43 height 15
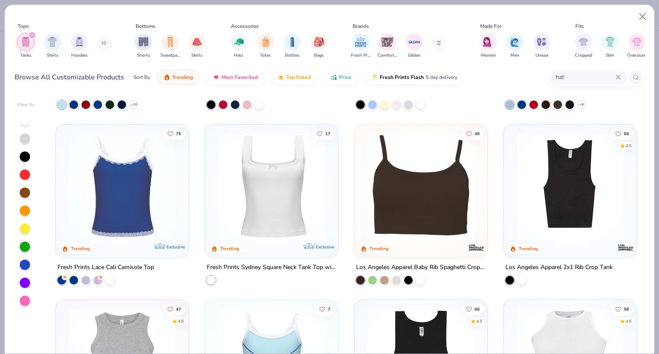
scroll to position [129, 0]
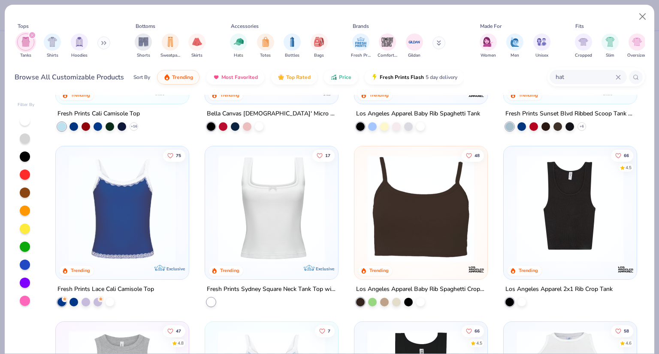
click at [289, 194] on img at bounding box center [272, 208] width 116 height 107
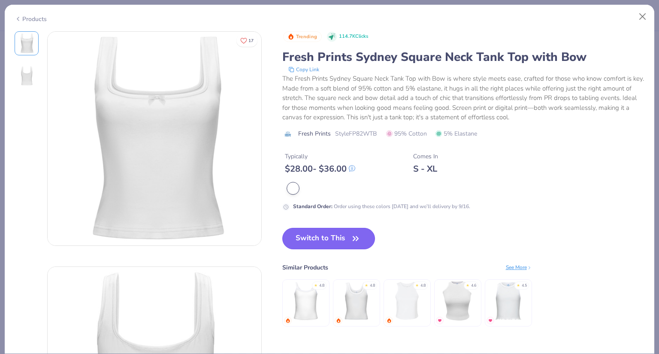
click at [346, 234] on button "Switch to This" at bounding box center [328, 238] width 93 height 21
type input "1.09973386548203"
type input "50"
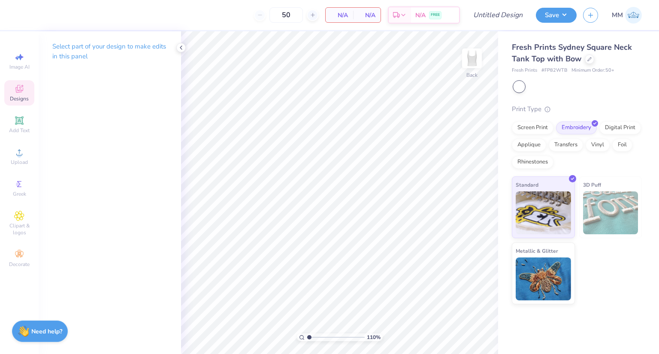
click at [21, 89] on icon at bounding box center [19, 89] width 10 height 10
type input "1.09973386548203"
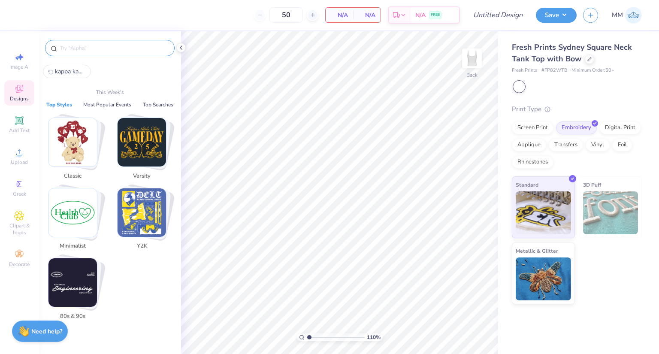
click at [138, 50] on input "text" at bounding box center [114, 48] width 110 height 9
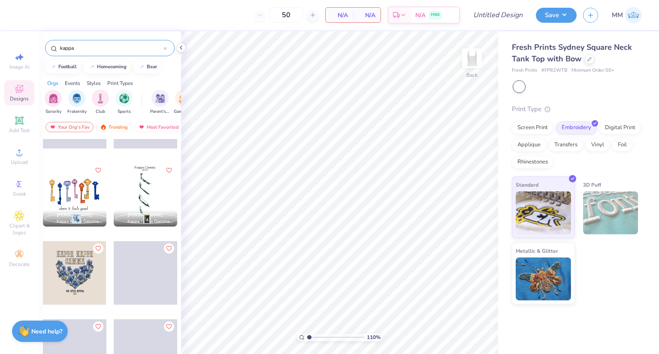
scroll to position [963, 0]
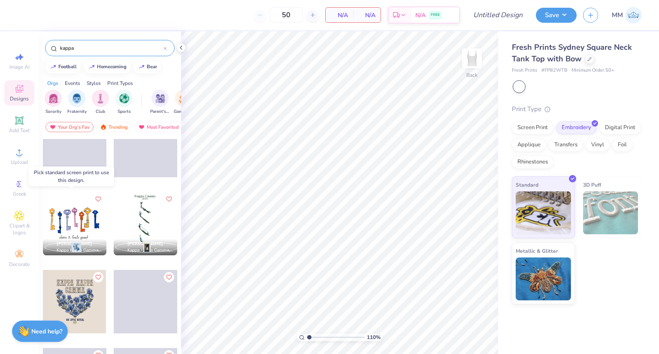
type input "kappa"
click at [75, 214] on div at bounding box center [75, 224] width 64 height 64
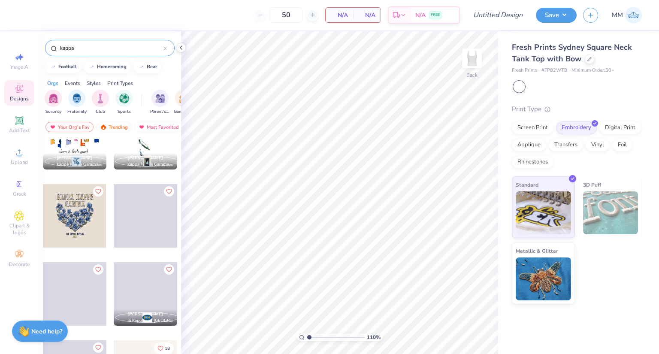
scroll to position [1006, 0]
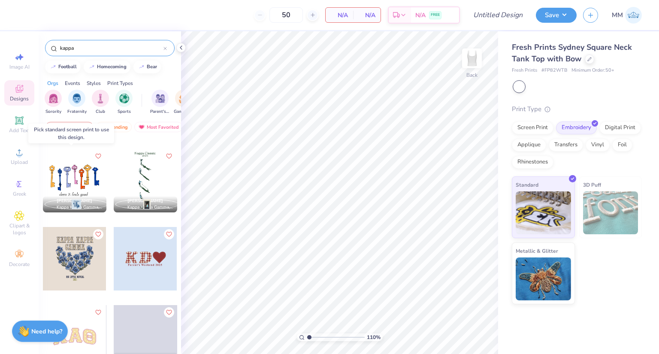
click at [69, 178] on div at bounding box center [75, 181] width 64 height 64
click at [540, 131] on div "Screen Print" at bounding box center [533, 126] width 42 height 13
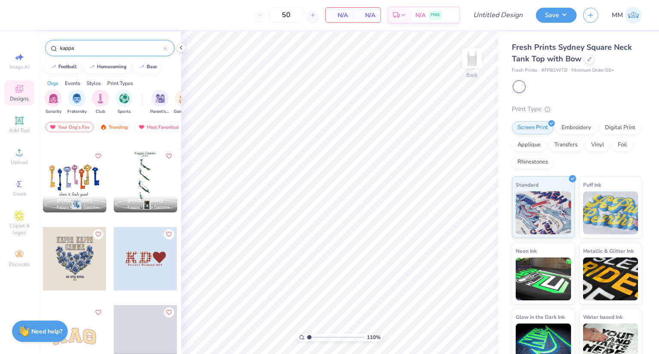
click at [82, 184] on div at bounding box center [75, 181] width 64 height 64
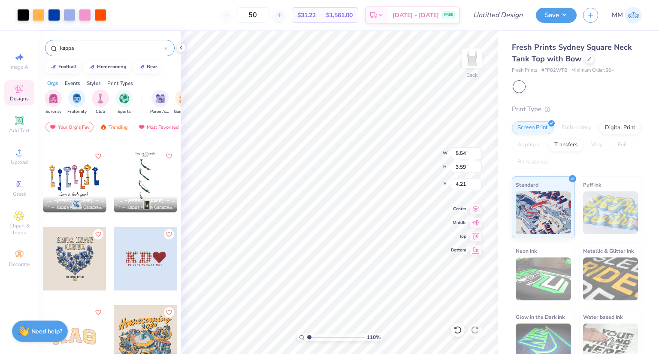
type input "1.09973386548203"
type input "1.19"
type input "1.09973386548203"
type input "1.84"
type input "1.09973386548203"
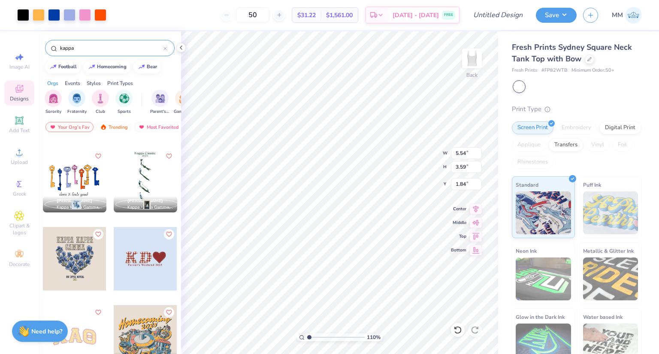
type input "1.97"
type input "1.09973386548203"
type input "7.71"
type input "4.99"
type input "1.09973386548203"
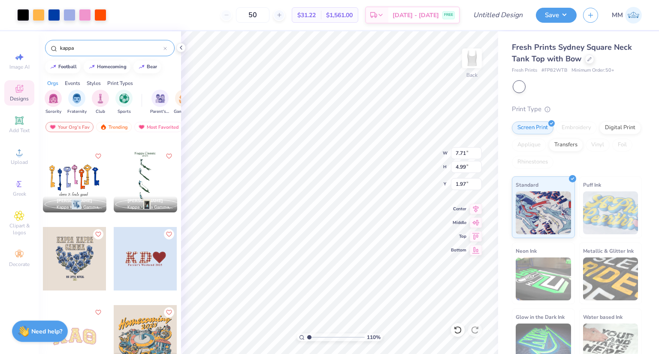
type input "0.88"
type input "1.09973386548203"
type input "1.01"
type input "1.09973386548203"
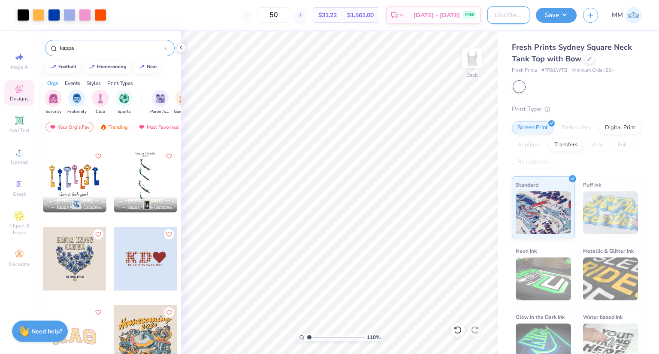
click at [511, 21] on input "Design Title" at bounding box center [509, 14] width 42 height 17
type input "K"
type input "1.09973386548203"
type input "KK"
type input "1.09973386548203"
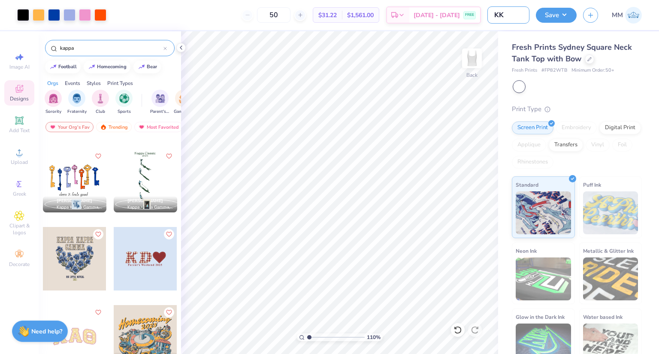
type input "KKG"
type input "1.09973386548203"
type input "KKG"
type input "1.09973386548203"
type input "KKG k"
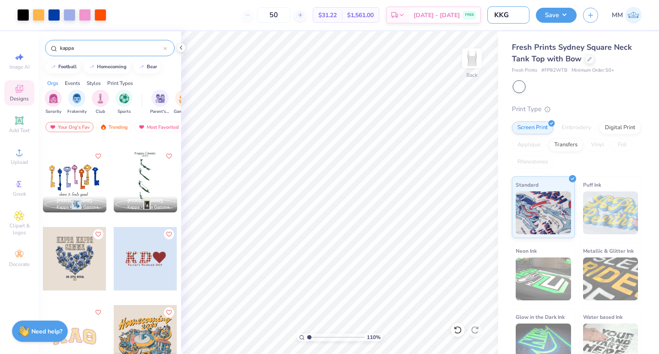
type input "1.09973386548203"
type input "KKG ke"
type input "1.09973386548203"
type input "KKG key"
type input "1.09973386548203"
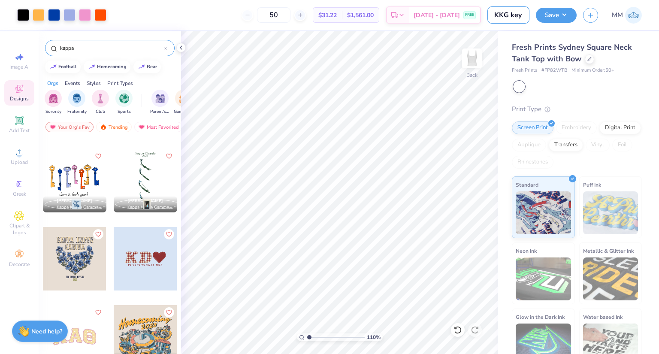
type input "KKG keys"
type input "1.09973386548203"
type input "KKG keys"
type input "1.09973386548203"
type input "KKG keys t"
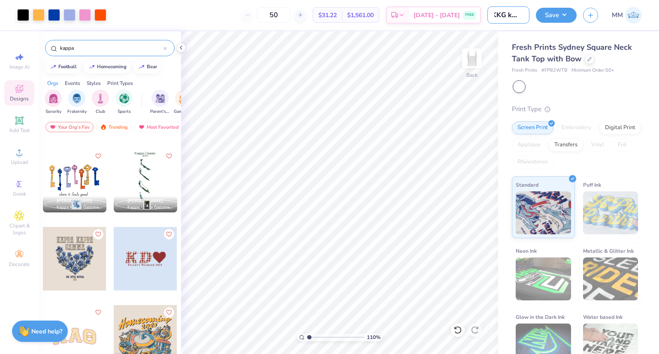
type input "1.09973386548203"
type input "KKG keys ta"
type input "1.09973386548203"
type input "KKG keys tan"
type input "1.09973386548203"
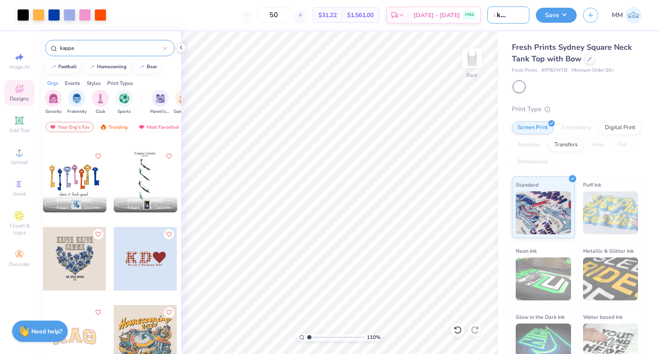
scroll to position [0, 18]
click at [559, 14] on button "Save" at bounding box center [556, 13] width 41 height 15
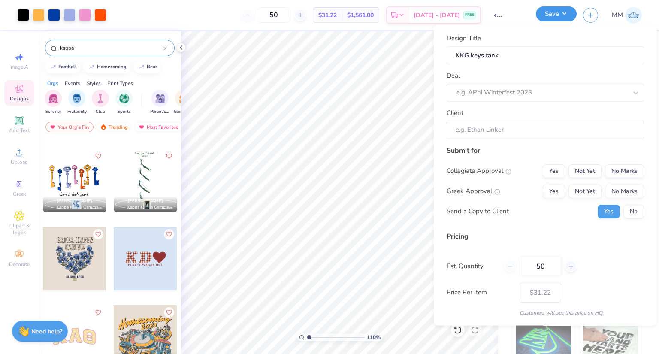
scroll to position [0, 0]
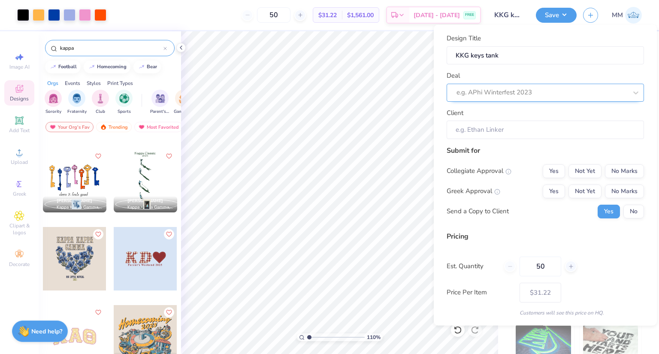
click at [500, 85] on div "e.g. APhi Winterfest 2023" at bounding box center [545, 92] width 197 height 18
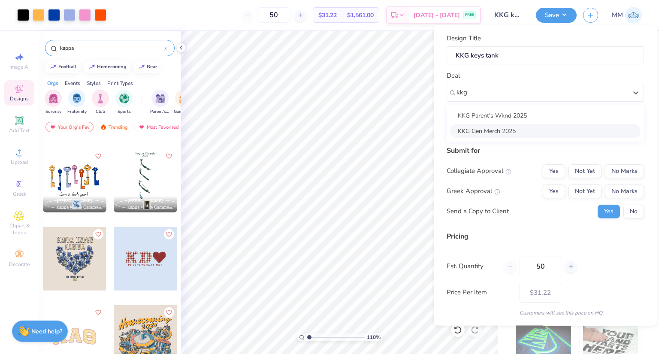
click at [502, 131] on div "KKG Gen Merch 2025" at bounding box center [545, 131] width 191 height 14
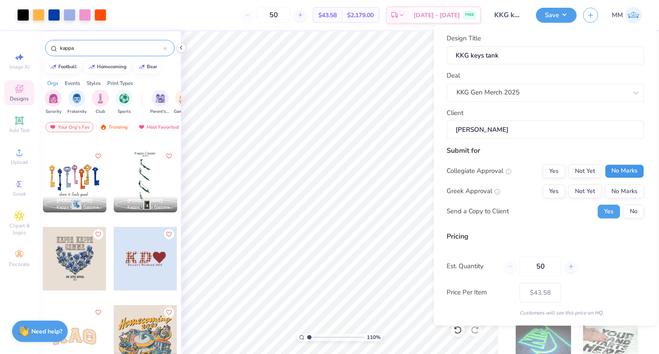
click at [624, 172] on button "No Marks" at bounding box center [624, 171] width 39 height 14
click at [556, 190] on button "Yes" at bounding box center [554, 191] width 22 height 14
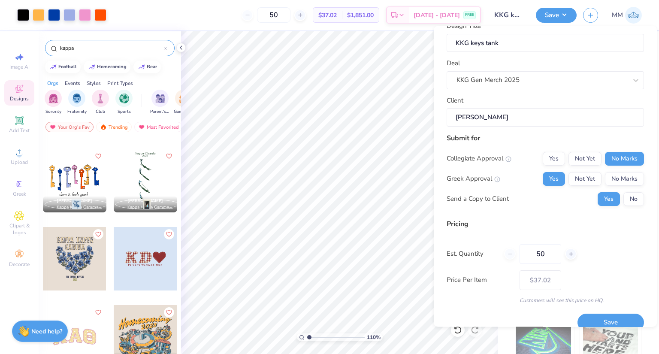
scroll to position [26, 0]
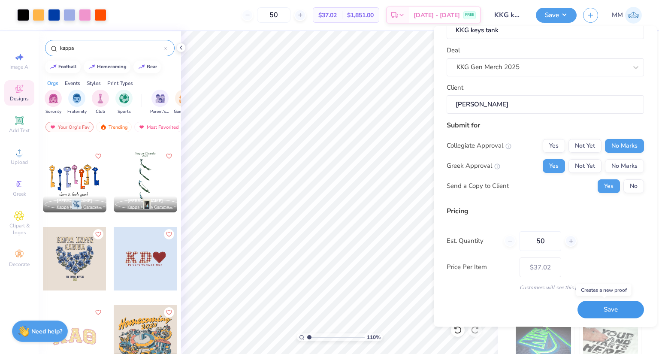
click at [608, 306] on button "Save" at bounding box center [611, 310] width 67 height 18
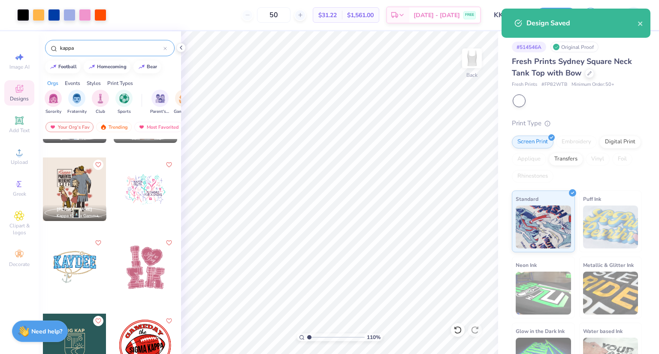
scroll to position [1843, 0]
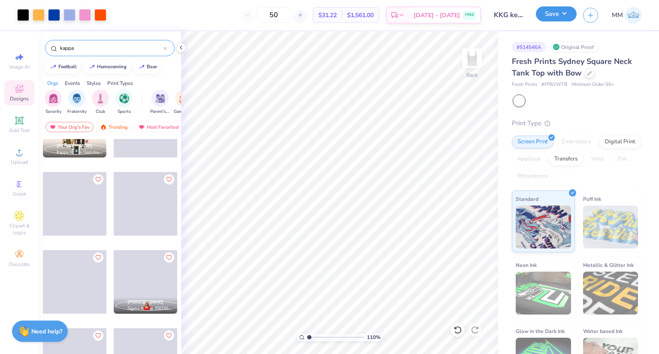
click at [554, 13] on button "Save" at bounding box center [556, 13] width 41 height 15
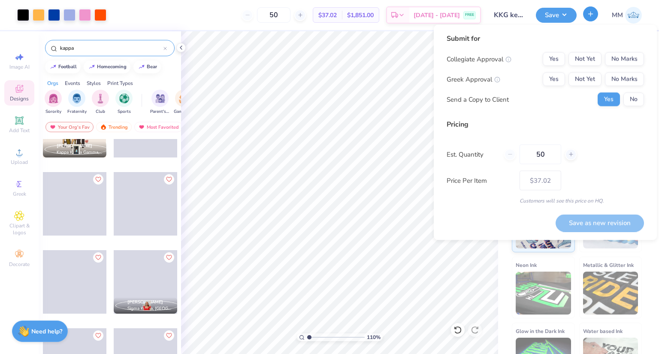
click at [592, 17] on icon "button" at bounding box center [590, 13] width 7 height 7
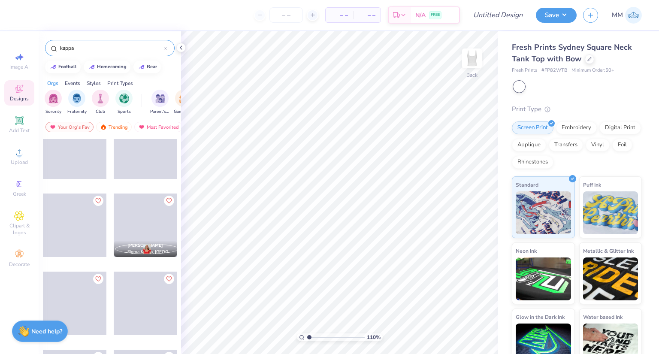
scroll to position [2100, 0]
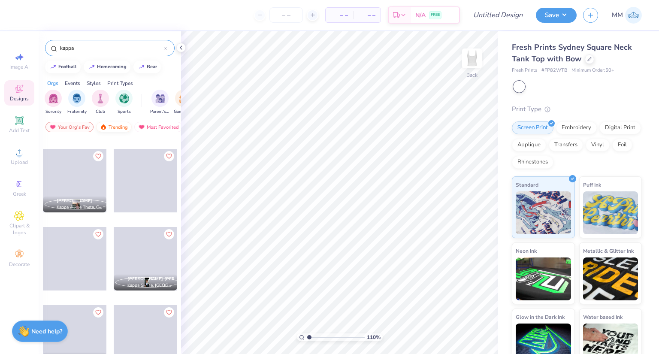
click at [112, 125] on div "Trending" at bounding box center [114, 127] width 36 height 10
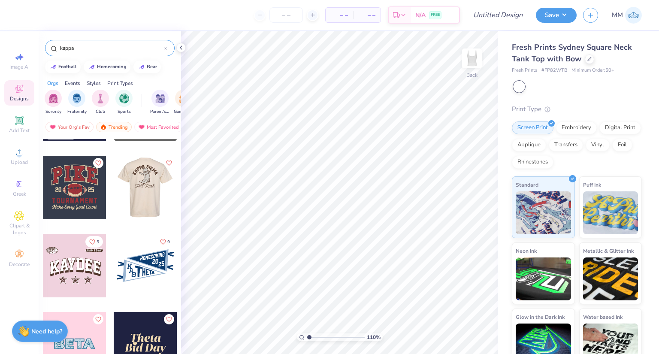
scroll to position [945, 0]
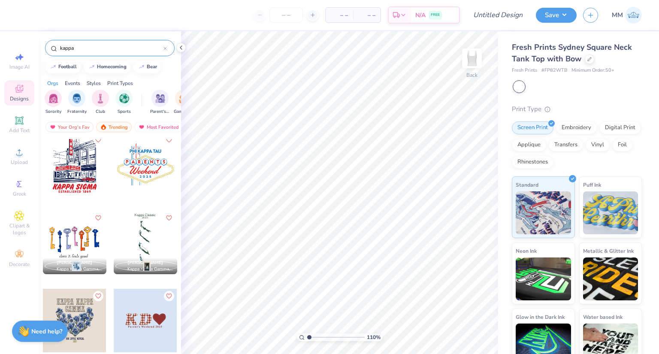
click at [151, 244] on div at bounding box center [146, 243] width 64 height 64
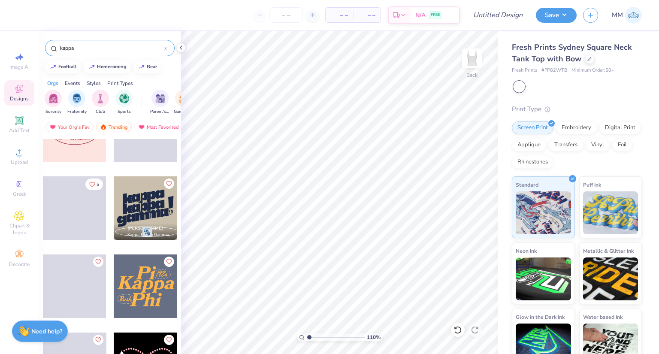
scroll to position [2531, 0]
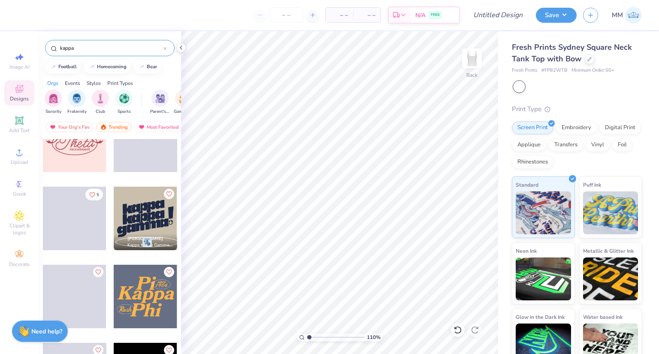
click at [142, 213] on div at bounding box center [146, 219] width 64 height 64
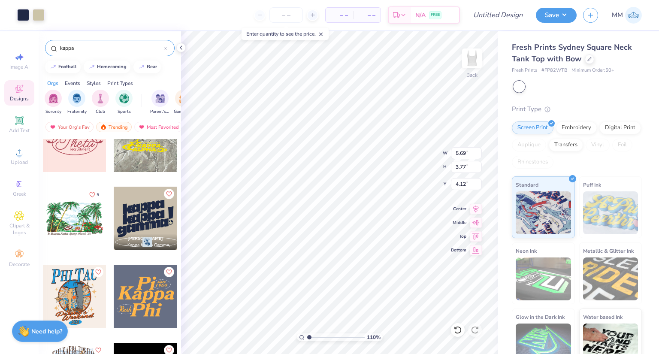
click at [412, 166] on div "110 % Back W 5.69 5.69 " H 3.77 3.77 " Y 4.12 4.12 " Center Middle Top Bottom" at bounding box center [339, 192] width 317 height 323
click at [478, 210] on icon at bounding box center [476, 208] width 12 height 10
click at [516, 13] on input "Design Title" at bounding box center [509, 14] width 42 height 17
click at [561, 13] on button "Save" at bounding box center [556, 13] width 41 height 15
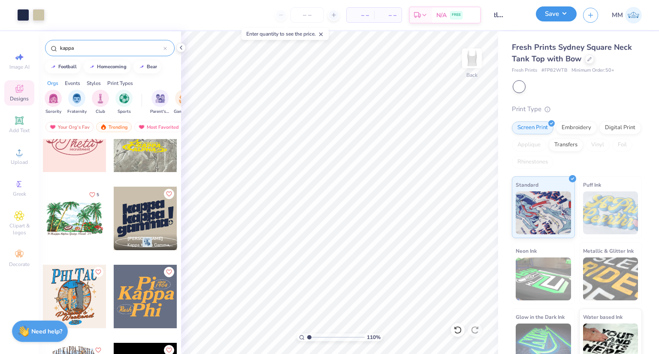
scroll to position [0, 0]
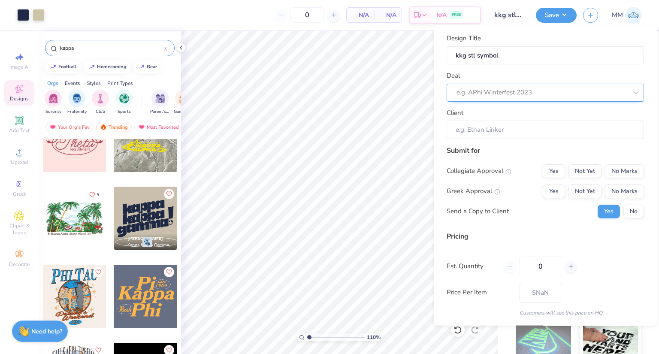
click at [527, 93] on div at bounding box center [542, 93] width 171 height 12
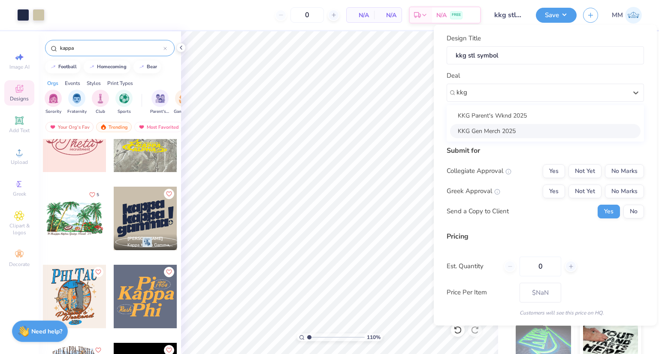
click at [526, 132] on div "KKG Gen Merch 2025" at bounding box center [545, 131] width 191 height 14
click at [513, 131] on input "[PERSON_NAME]" at bounding box center [545, 130] width 197 height 18
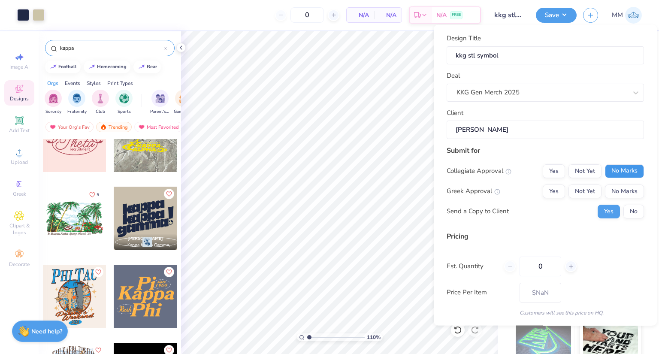
click at [635, 173] on button "No Marks" at bounding box center [624, 171] width 39 height 14
drag, startPoint x: 558, startPoint y: 192, endPoint x: 563, endPoint y: 200, distance: 9.2
click at [558, 192] on button "Yes" at bounding box center [554, 191] width 22 height 14
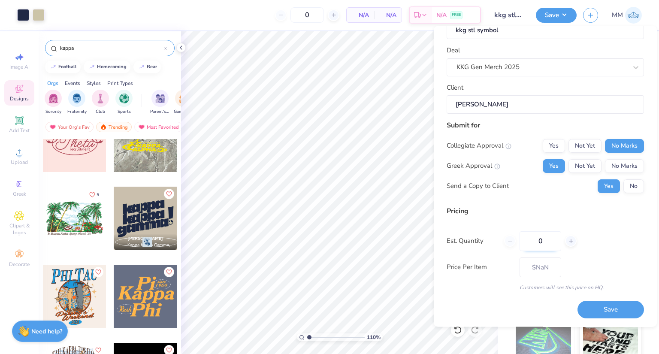
click at [550, 241] on input "0" at bounding box center [541, 241] width 42 height 20
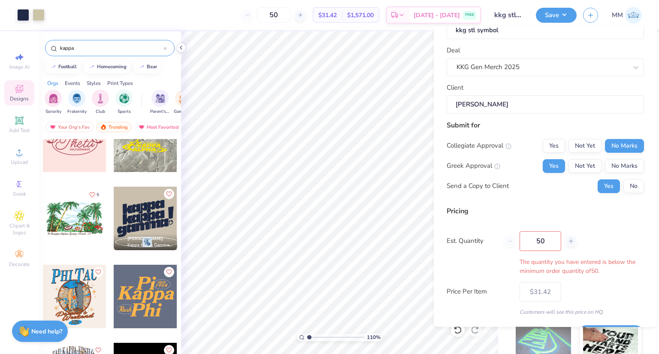
click at [512, 241] on div "50" at bounding box center [540, 241] width 73 height 20
click at [616, 263] on div "The quantity you have entered is below the minimum order quantity of 50 ." at bounding box center [545, 267] width 197 height 18
click at [600, 272] on div "The quantity you have entered is below the minimum order quantity of 50 ." at bounding box center [545, 267] width 197 height 18
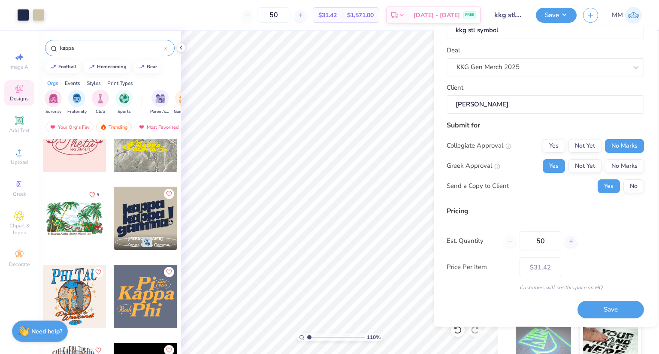
click at [256, 15] on div "50" at bounding box center [274, 14] width 64 height 15
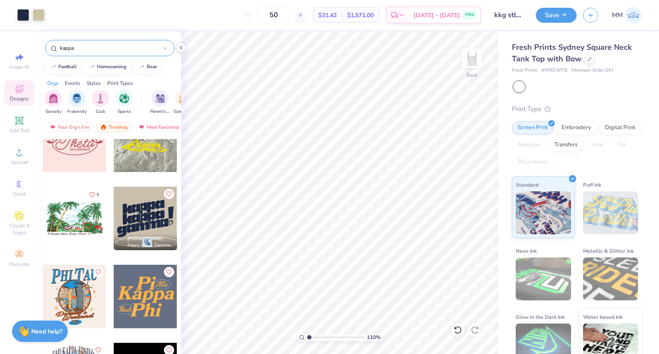
click at [256, 15] on div "50" at bounding box center [274, 14] width 64 height 15
click at [259, 13] on div "50" at bounding box center [274, 14] width 64 height 15
click at [560, 18] on button "Save" at bounding box center [556, 13] width 41 height 15
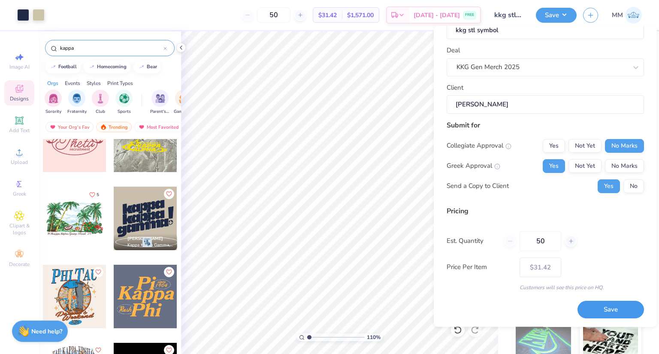
click at [619, 304] on button "Save" at bounding box center [611, 310] width 67 height 18
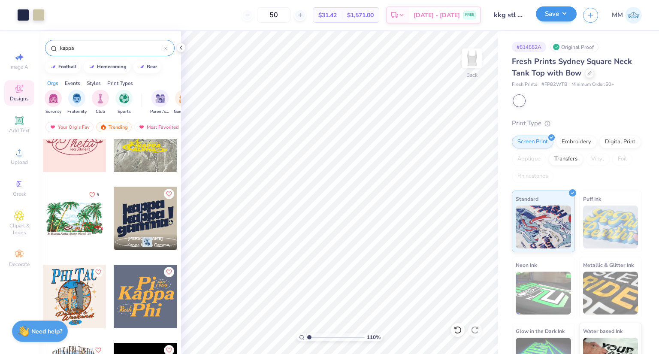
click at [577, 14] on div "Save MM" at bounding box center [597, 15] width 123 height 30
click at [563, 13] on button "Save" at bounding box center [556, 13] width 41 height 15
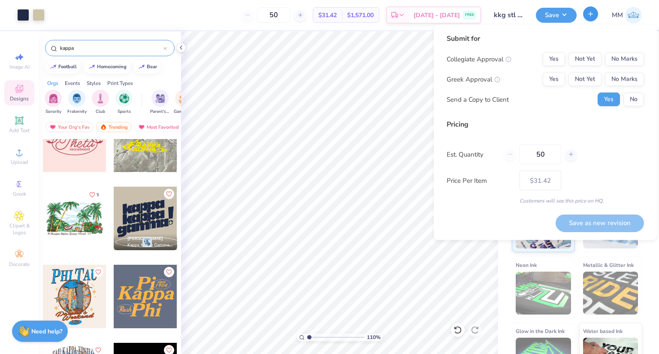
click at [586, 14] on button "button" at bounding box center [590, 13] width 15 height 15
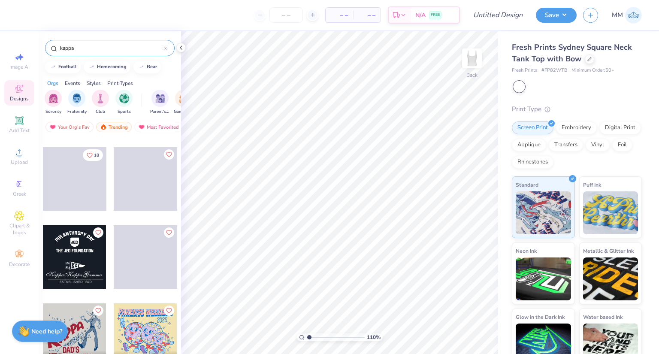
scroll to position [3733, 0]
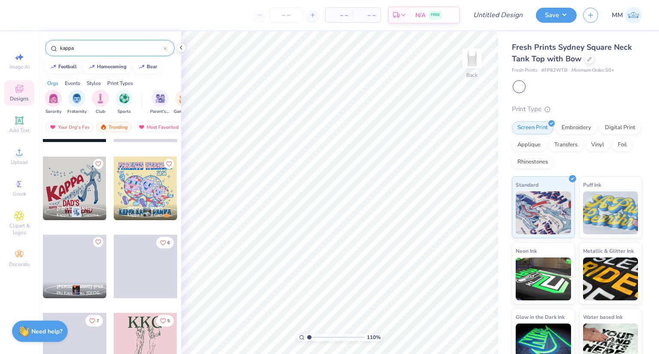
click at [160, 176] on div at bounding box center [81, 189] width 191 height 64
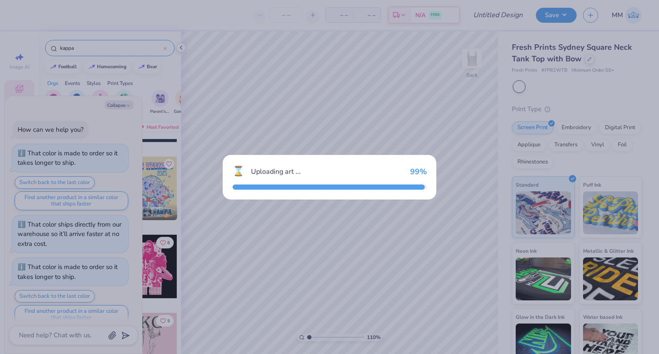
scroll to position [365, 0]
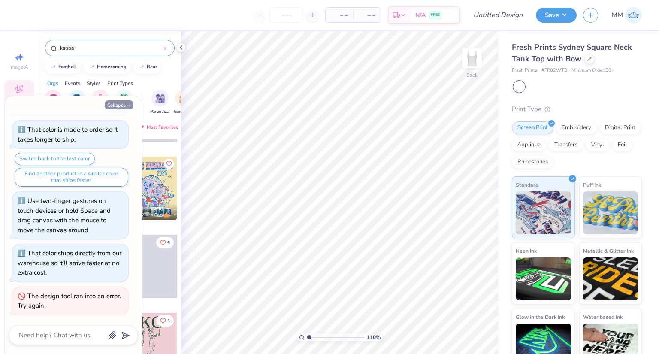
click at [121, 105] on button "Collapse" at bounding box center [119, 104] width 29 height 9
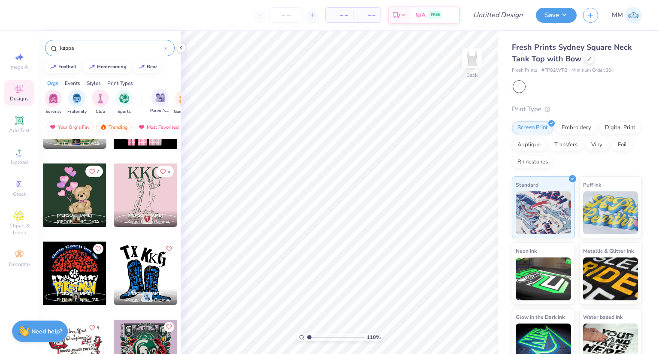
scroll to position [3946, 0]
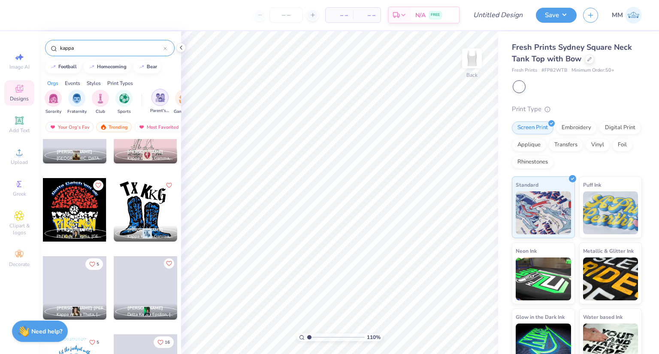
click at [164, 97] on img "filter for Parent's Weekend" at bounding box center [160, 98] width 10 height 10
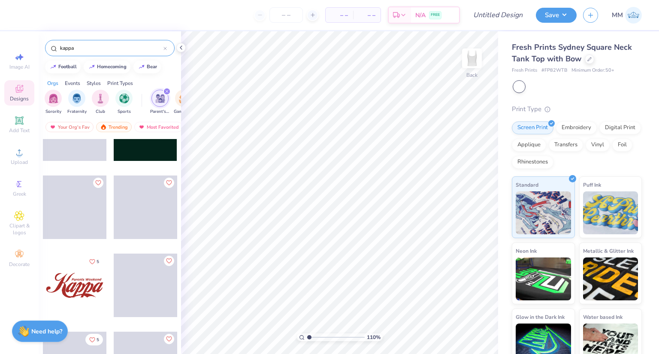
scroll to position [816, 0]
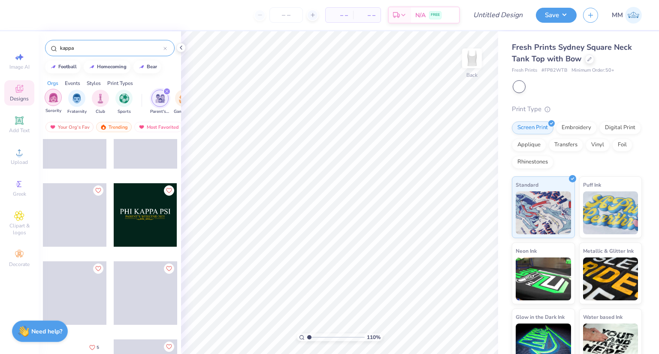
click at [49, 100] on img "filter for Sorority" at bounding box center [54, 98] width 10 height 10
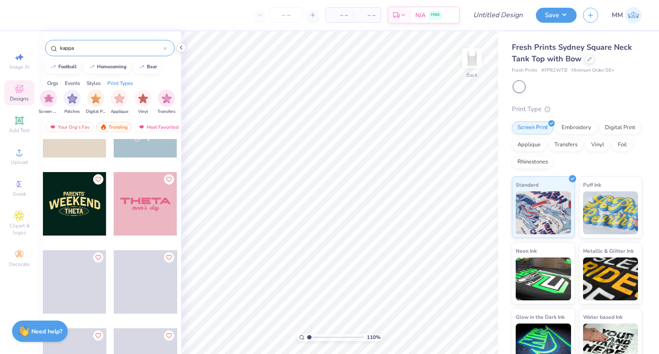
scroll to position [1315, 0]
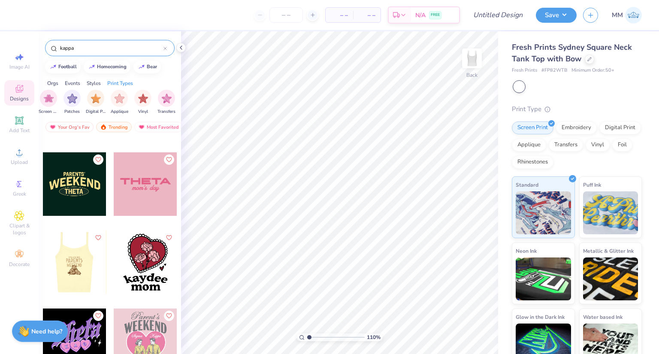
click at [93, 253] on div at bounding box center [75, 263] width 64 height 64
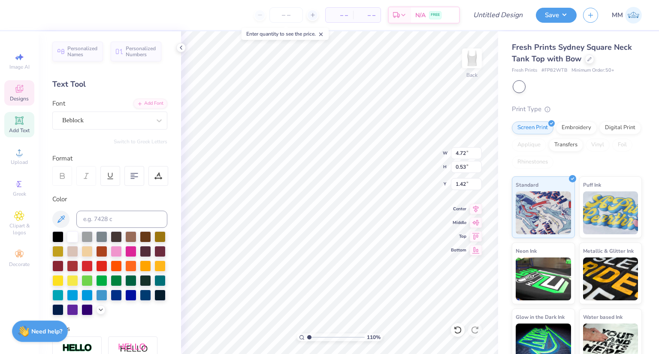
scroll to position [7, 4]
click at [457, 333] on div "110 % Back" at bounding box center [339, 192] width 317 height 323
click at [56, 12] on div at bounding box center [54, 14] width 12 height 12
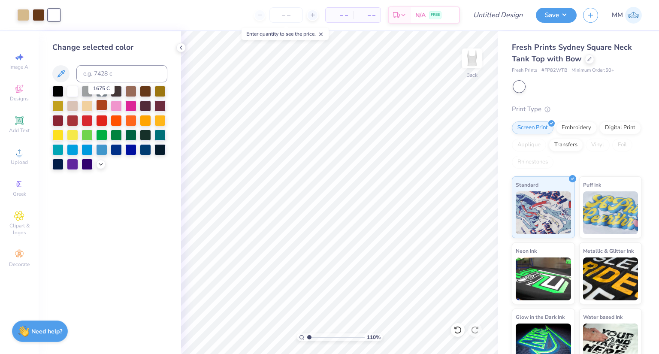
click at [103, 106] on div at bounding box center [101, 105] width 11 height 11
click at [150, 119] on div at bounding box center [145, 119] width 11 height 11
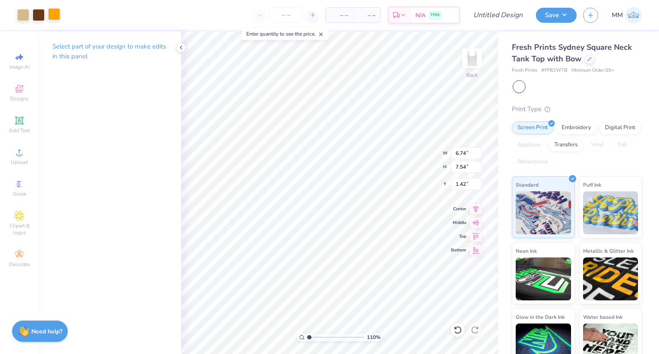
click at [48, 11] on div at bounding box center [54, 14] width 12 height 12
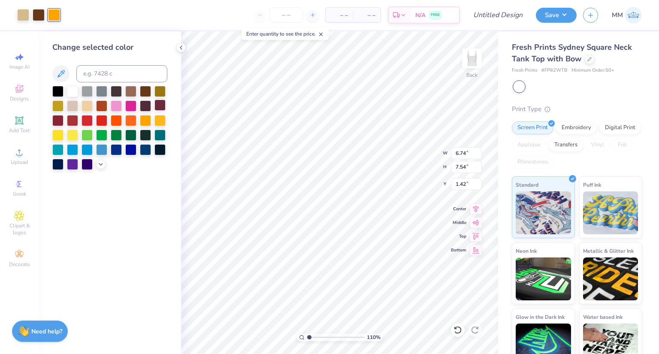
click at [162, 106] on div at bounding box center [160, 105] width 11 height 11
click at [73, 91] on div at bounding box center [72, 90] width 11 height 11
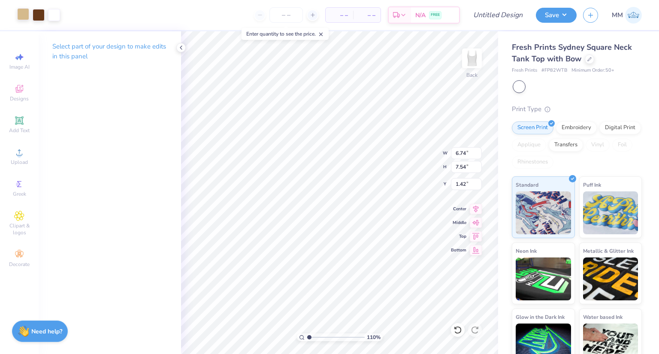
click at [24, 14] on div at bounding box center [23, 14] width 12 height 12
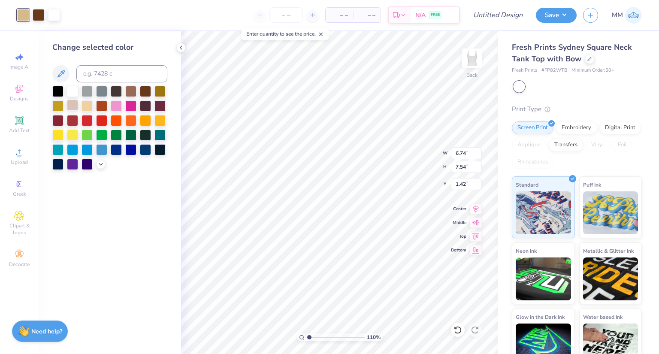
click at [74, 107] on div at bounding box center [72, 105] width 11 height 11
click at [457, 332] on icon at bounding box center [458, 330] width 9 height 9
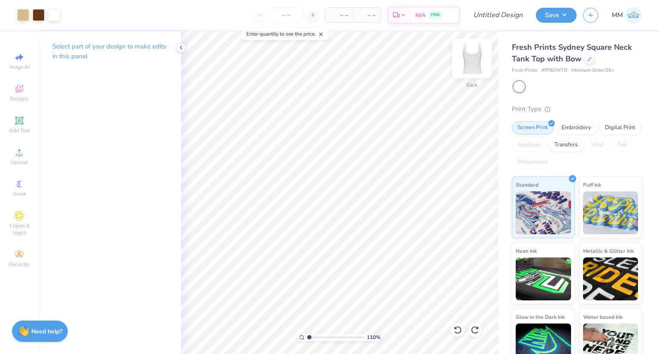
click at [476, 68] on img at bounding box center [472, 58] width 34 height 34
click at [479, 65] on img at bounding box center [472, 58] width 34 height 34
click at [586, 58] on div at bounding box center [589, 58] width 9 height 9
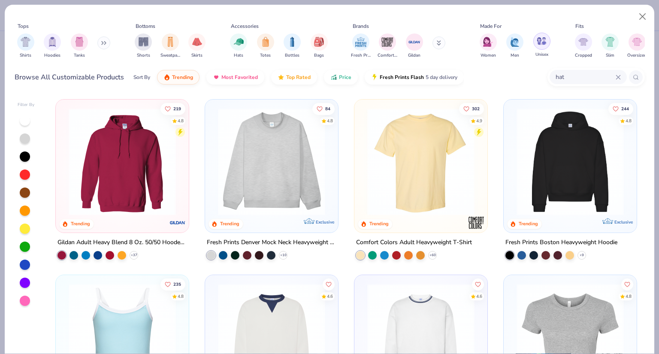
click at [541, 45] on img "filter for Unisex" at bounding box center [542, 41] width 10 height 10
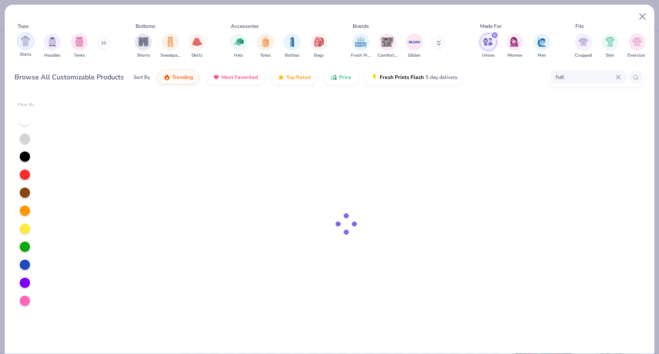
click at [21, 43] on img "filter for Shirts" at bounding box center [26, 41] width 10 height 10
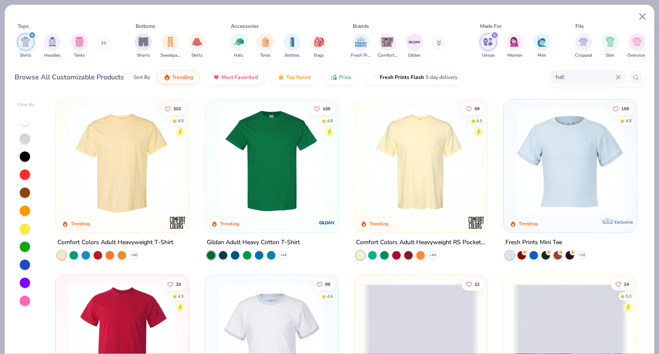
click at [131, 159] on img at bounding box center [122, 161] width 116 height 107
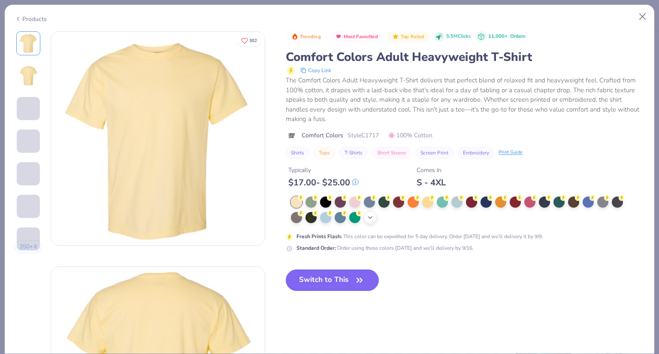
click at [372, 217] on icon at bounding box center [370, 217] width 7 height 7
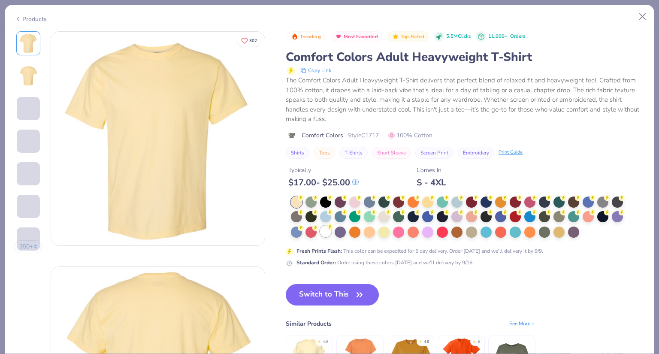
click at [329, 233] on div at bounding box center [325, 231] width 11 height 11
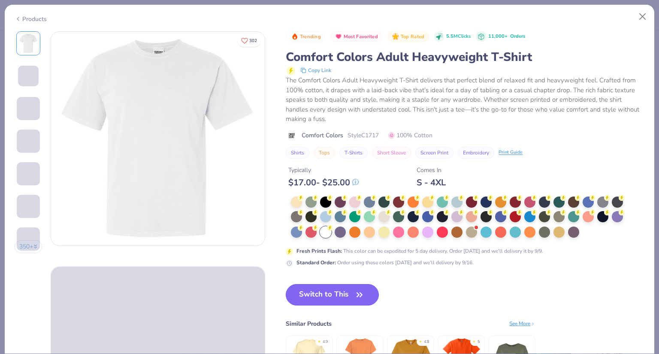
click at [369, 293] on button "Switch to This" at bounding box center [332, 294] width 93 height 21
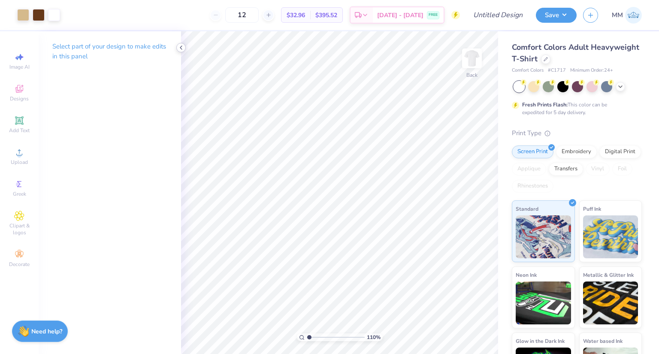
click at [180, 48] on polyline at bounding box center [181, 47] width 2 height 3
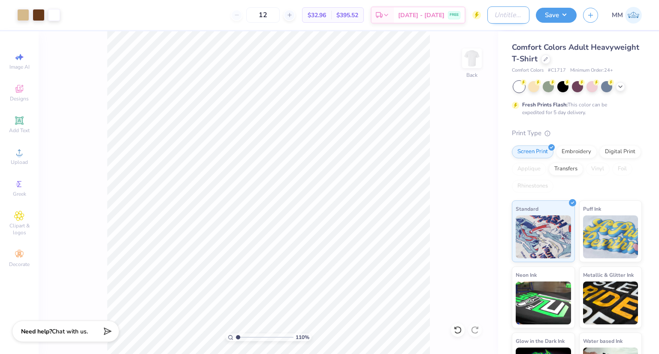
click at [510, 15] on input "Design Title" at bounding box center [509, 14] width 42 height 17
click at [446, 99] on div "110 % Back" at bounding box center [269, 192] width 460 height 323
click at [280, 13] on input "12" at bounding box center [262, 14] width 33 height 15
click at [560, 16] on button "Save" at bounding box center [556, 13] width 41 height 15
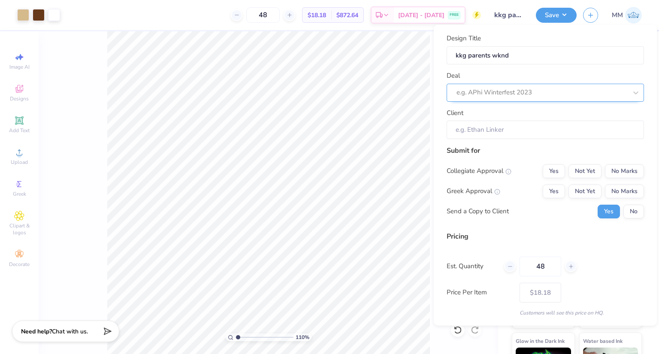
click at [513, 94] on div at bounding box center [542, 93] width 171 height 12
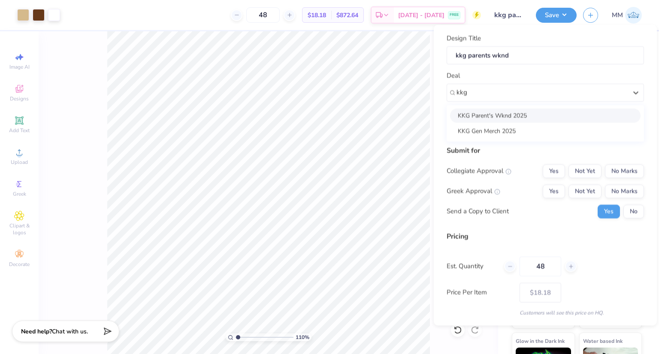
click at [506, 114] on div "KKG Parent's Wknd 2025" at bounding box center [545, 115] width 191 height 14
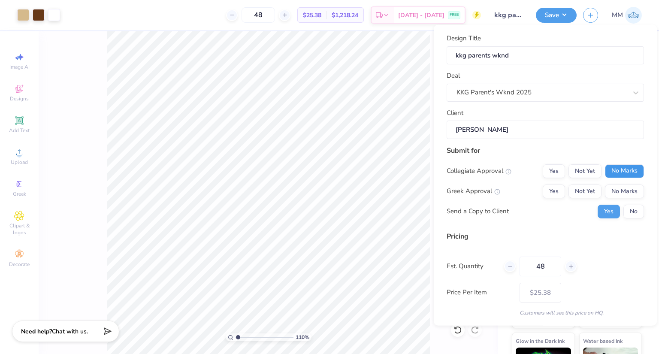
click at [621, 170] on button "No Marks" at bounding box center [624, 171] width 39 height 14
click at [553, 194] on button "Yes" at bounding box center [554, 191] width 22 height 14
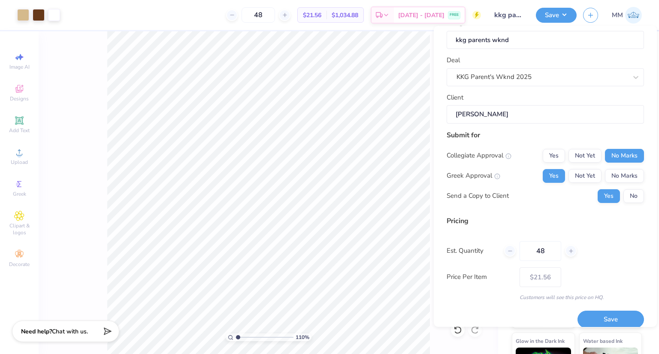
scroll to position [26, 0]
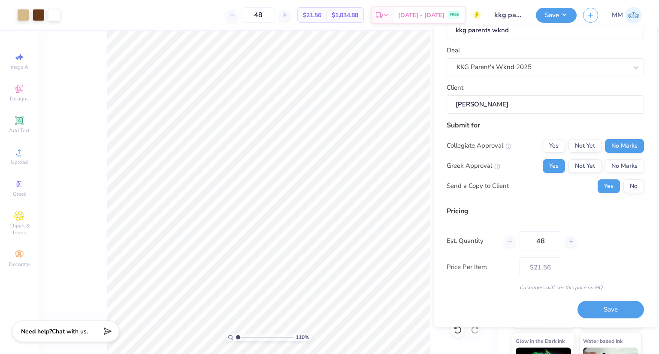
click at [596, 305] on button "Save" at bounding box center [611, 310] width 67 height 18
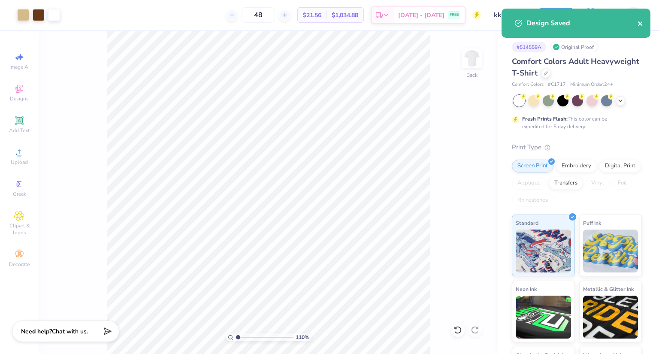
click at [642, 24] on icon "close" at bounding box center [641, 23] width 6 height 7
